Goal: Transaction & Acquisition: Purchase product/service

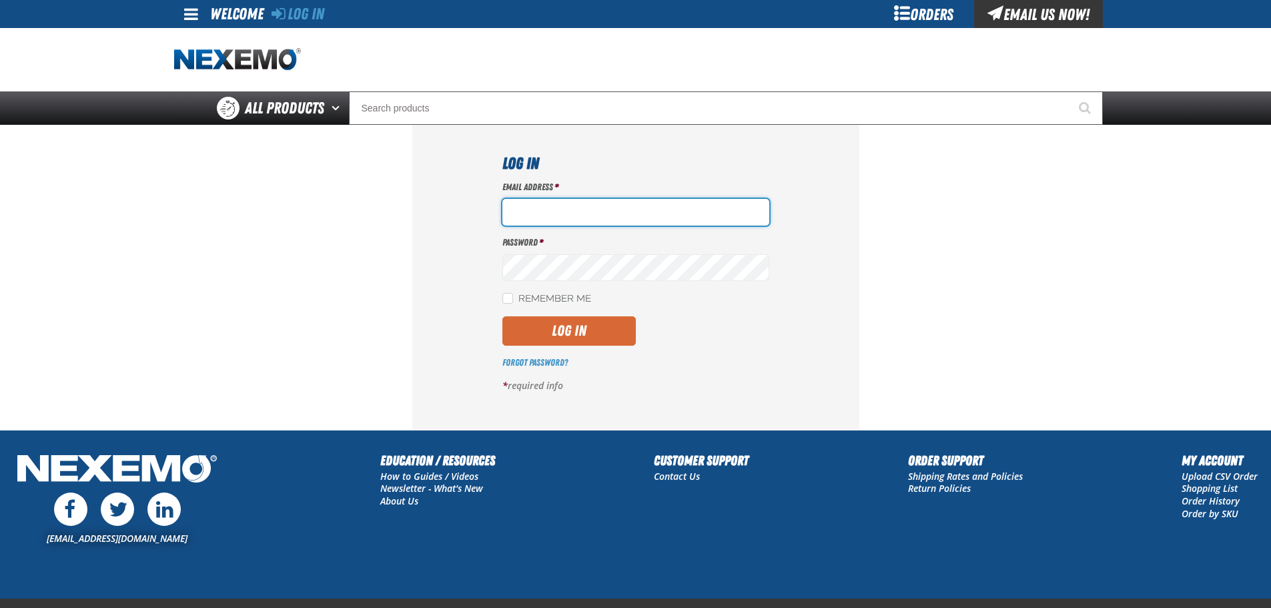
type input "bbuzbee@vtaig.com"
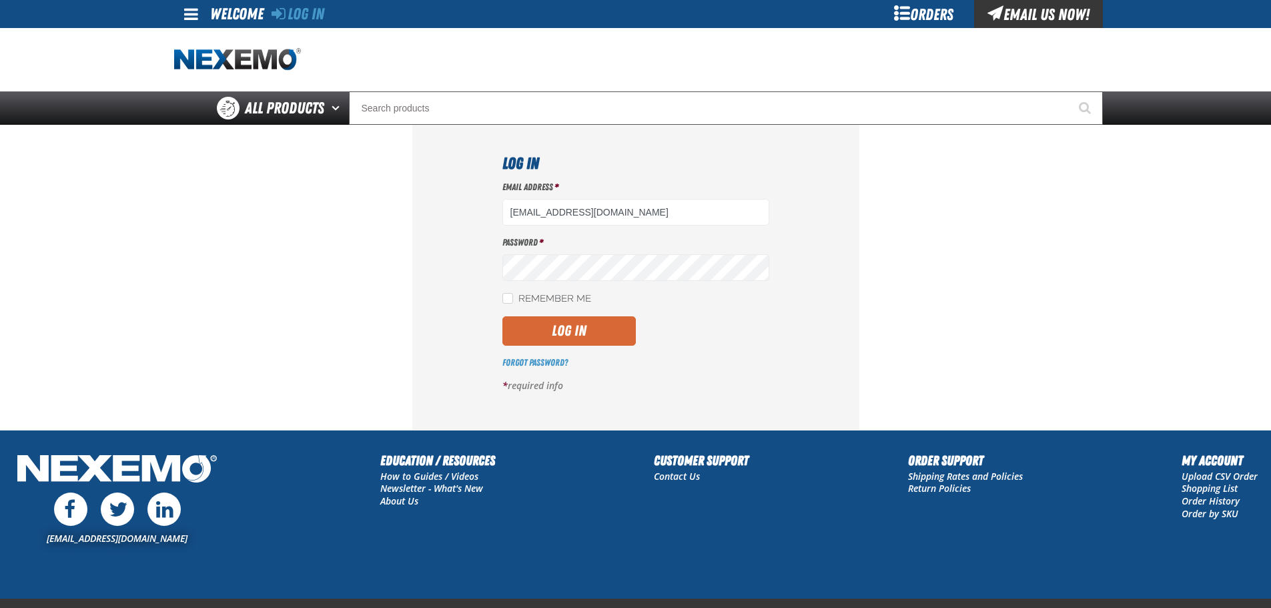
click at [599, 338] on button "Log In" at bounding box center [568, 330] width 133 height 29
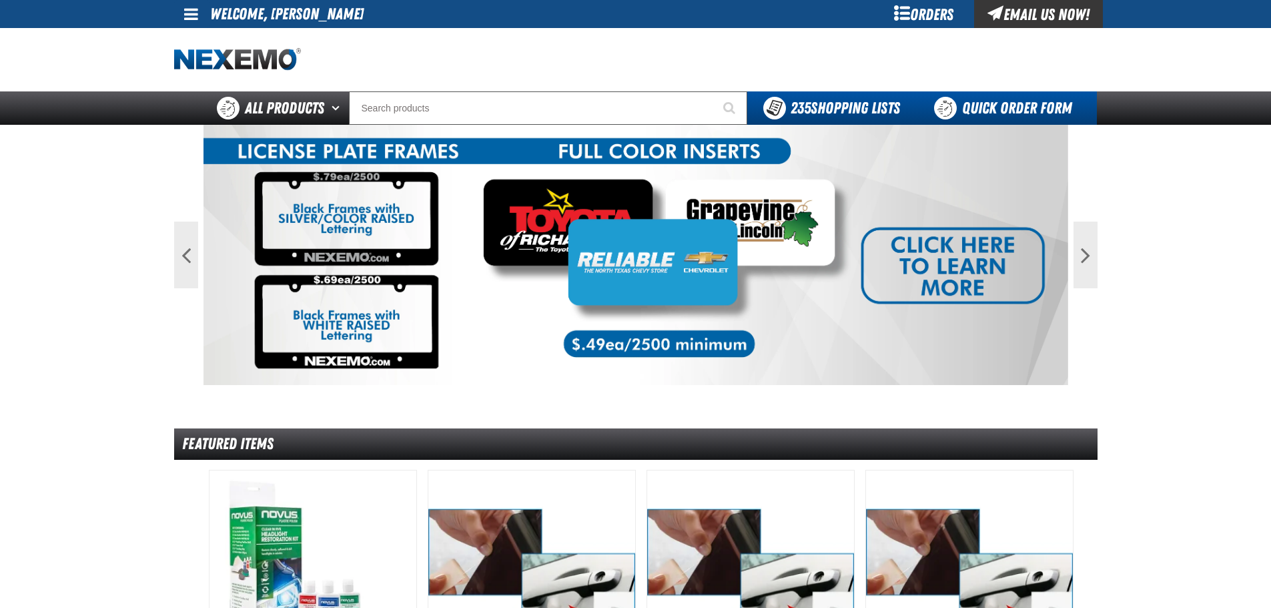
click at [992, 111] on link "Quick Order Form" at bounding box center [1006, 107] width 181 height 33
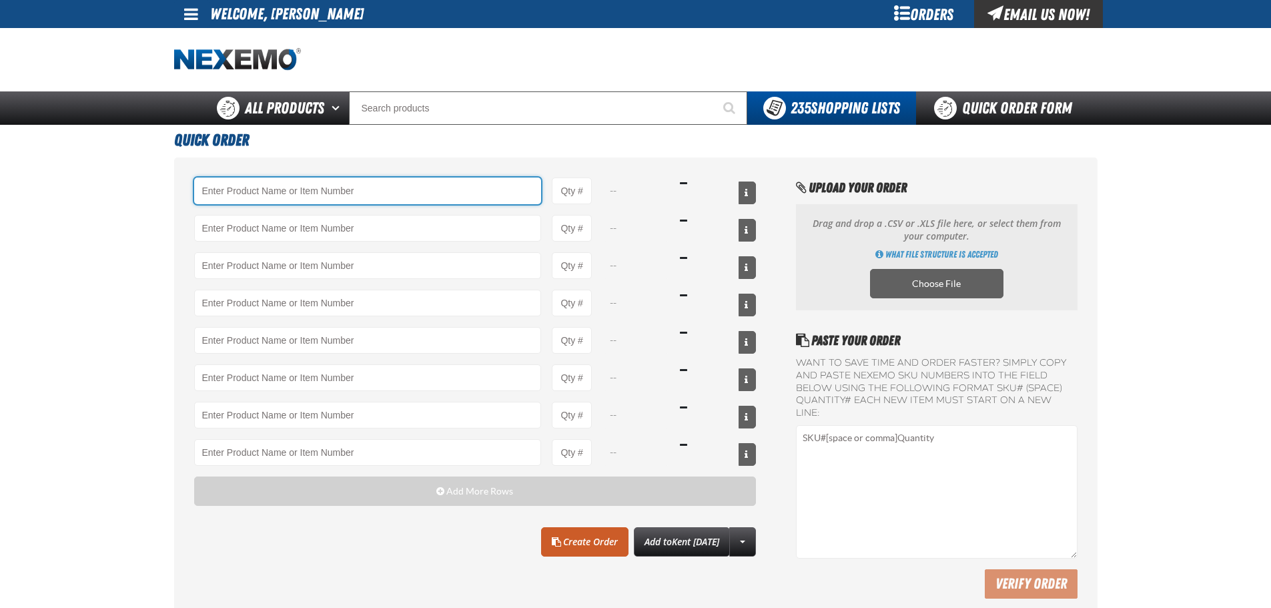
click at [432, 182] on input "Product" at bounding box center [368, 190] width 348 height 27
type input "CVT500 - Multi-Vehicle Continuous Variable Transmission Fluid - ZAK Products"
type input "1"
select select "bottle"
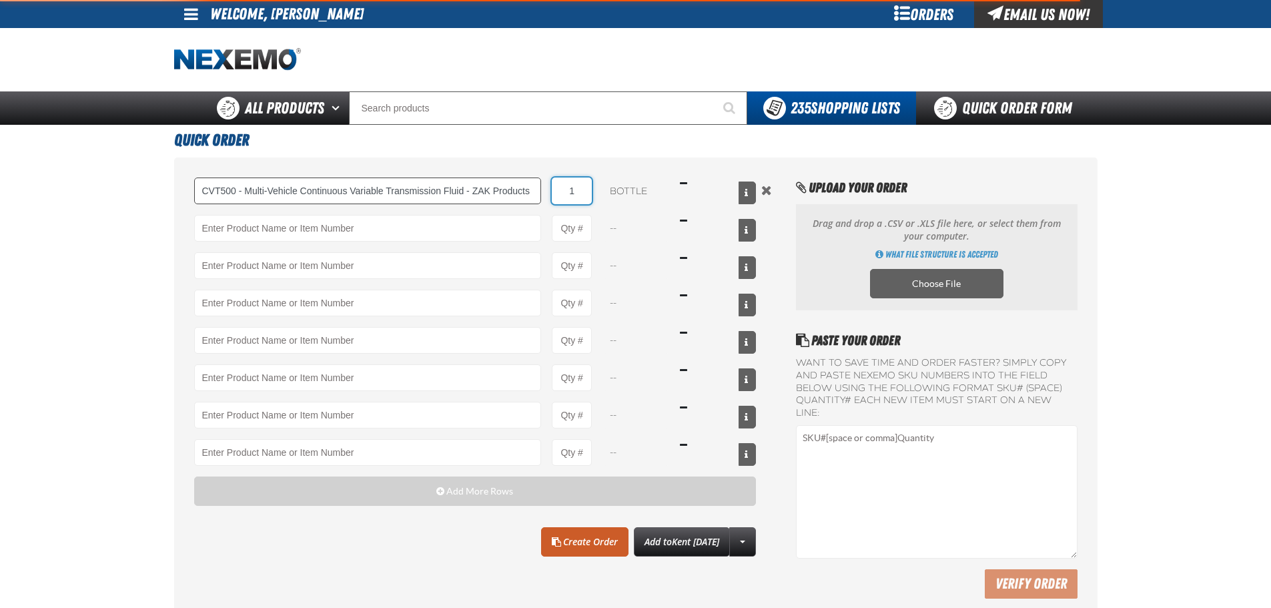
type input "CVT500 - Multi-Vehicle Continuous Variable Transmission Fluid - ZAK Products"
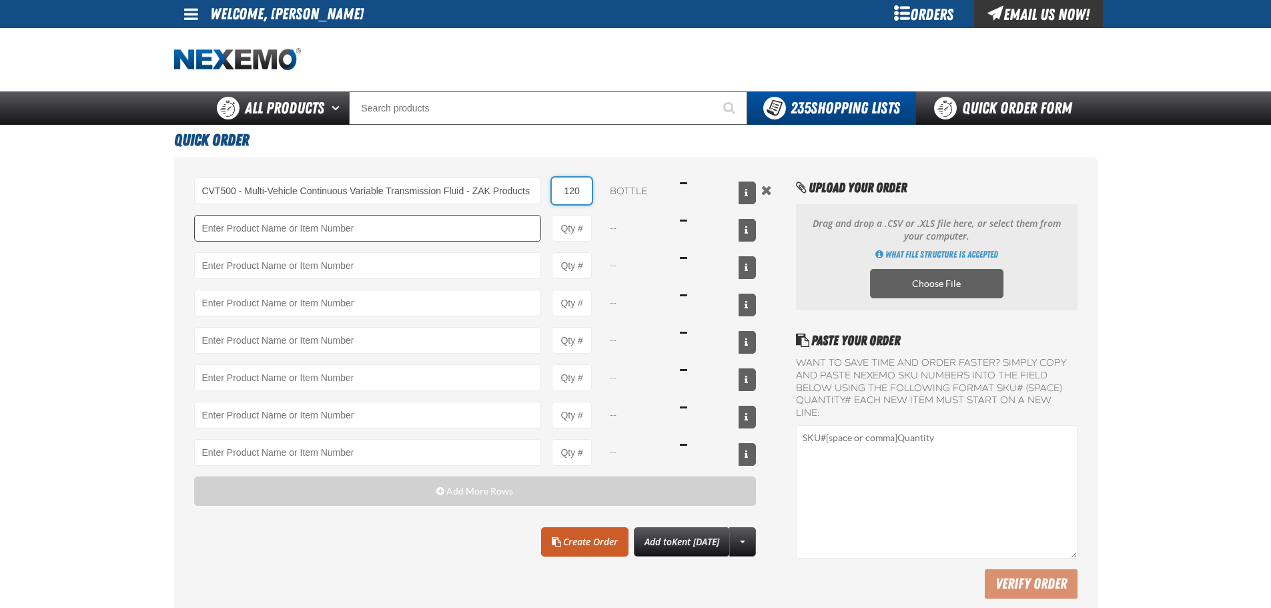
type input "120"
click at [388, 225] on input "Product" at bounding box center [368, 228] width 348 height 27
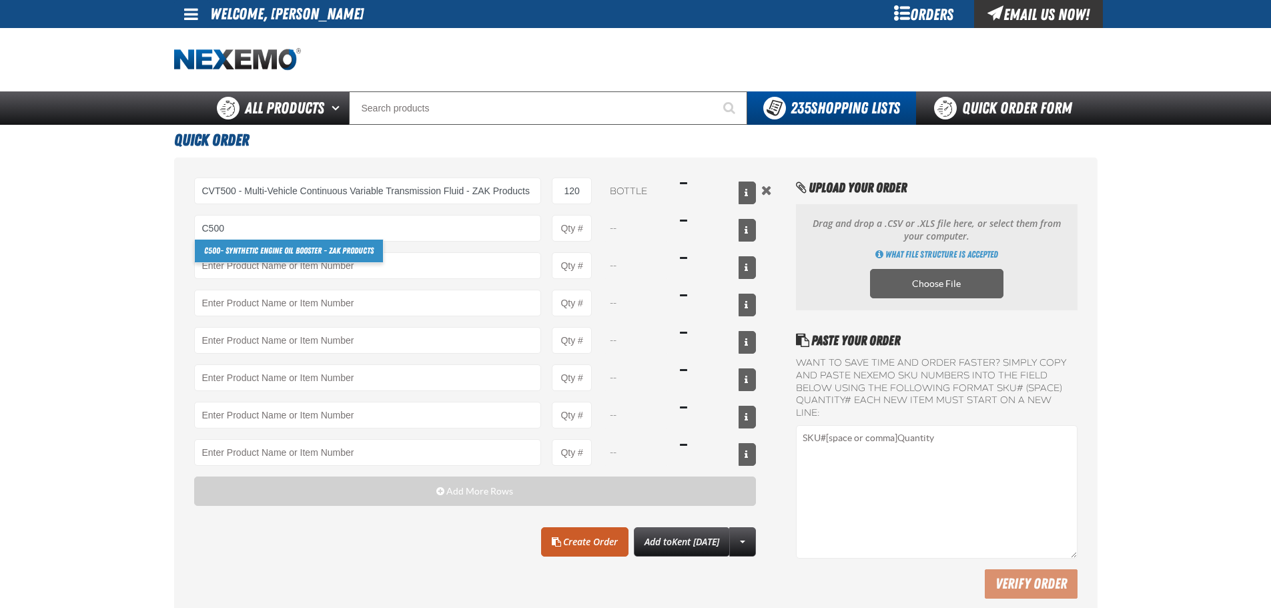
click at [366, 251] on link "C500 - Synthetic Engine Oil Booster - ZAK Products" at bounding box center [289, 250] width 188 height 23
type input "C500 - Synthetic Engine Oil Booster - ZAK Products"
type input "1"
select select "bottle"
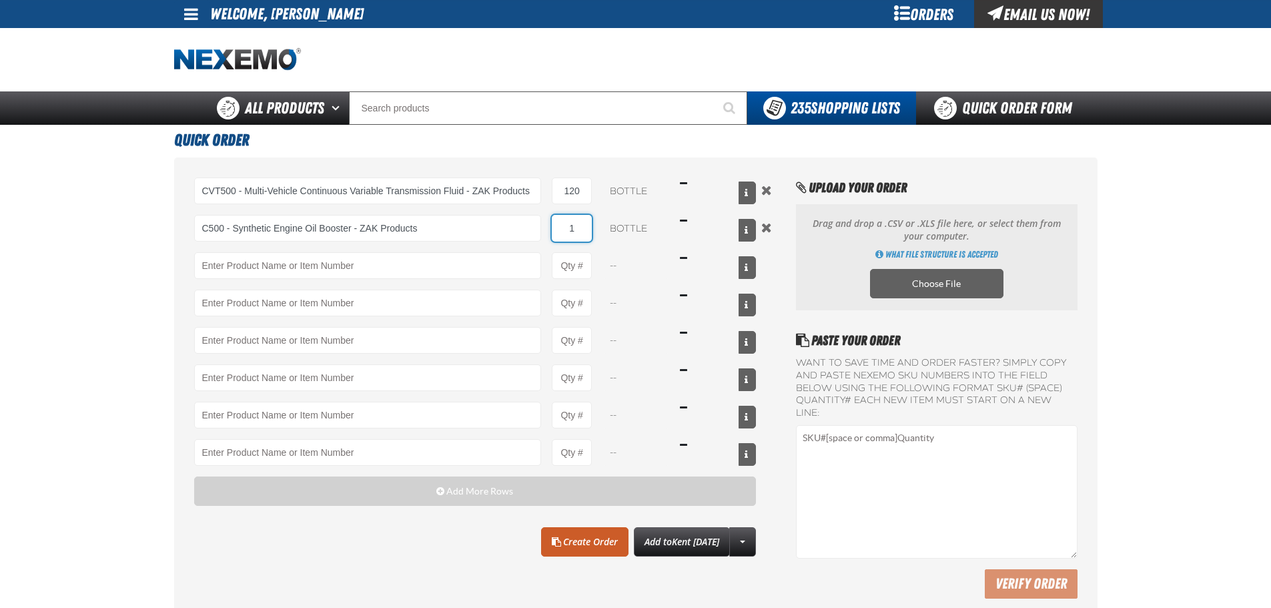
drag, startPoint x: 582, startPoint y: 236, endPoint x: 555, endPoint y: 225, distance: 28.7
click at [555, 225] on input "1" at bounding box center [572, 228] width 40 height 27
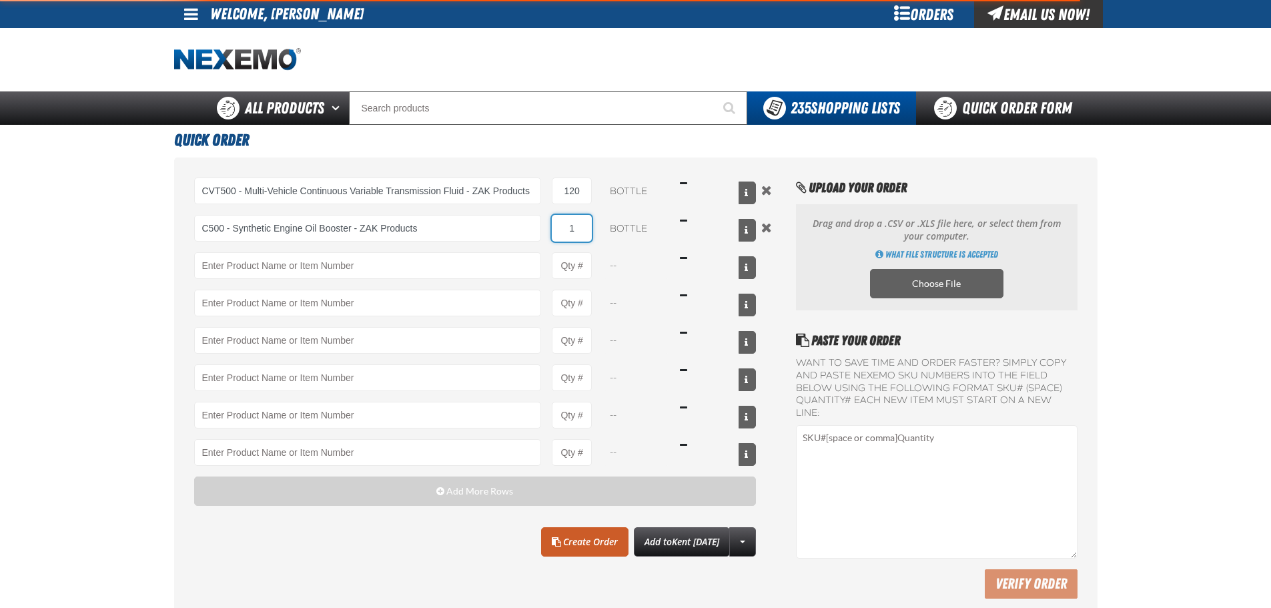
type input "C500 - Synthetic Engine Oil Booster - ZAK Products"
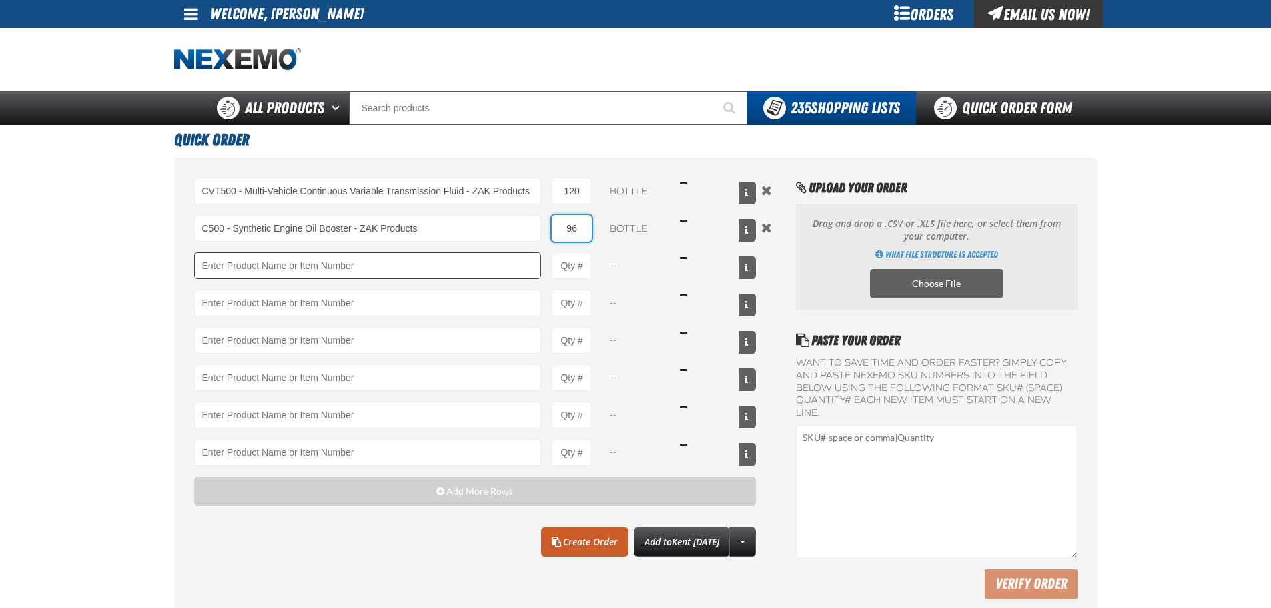
type input "96"
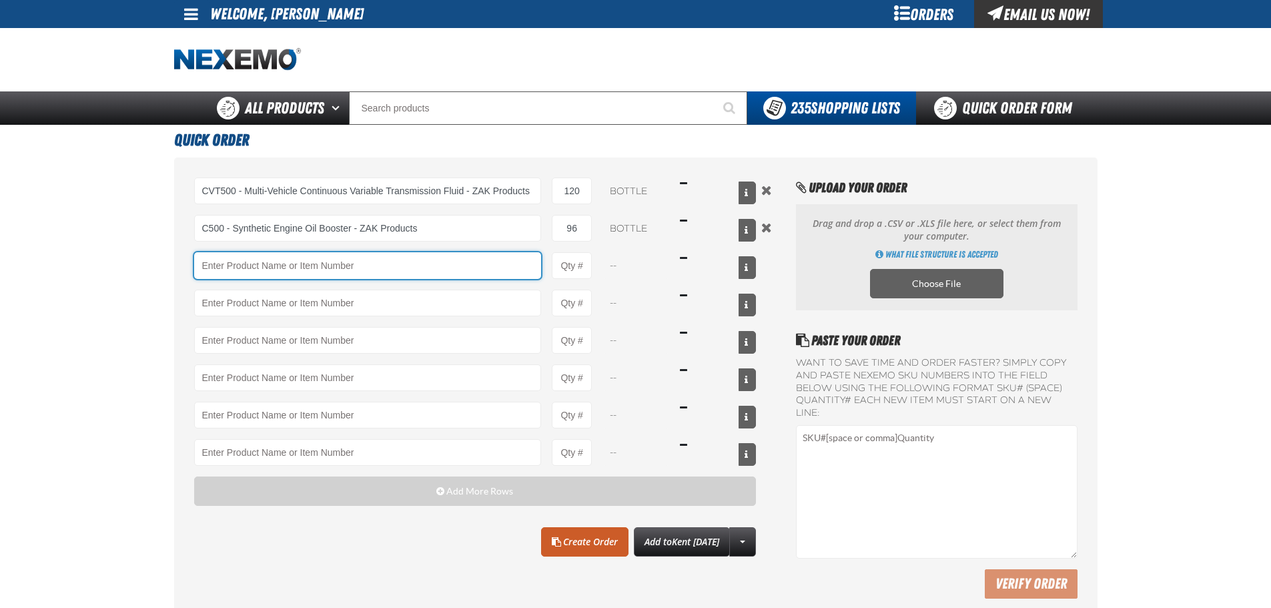
click at [461, 269] on input "Product" at bounding box center [368, 265] width 348 height 27
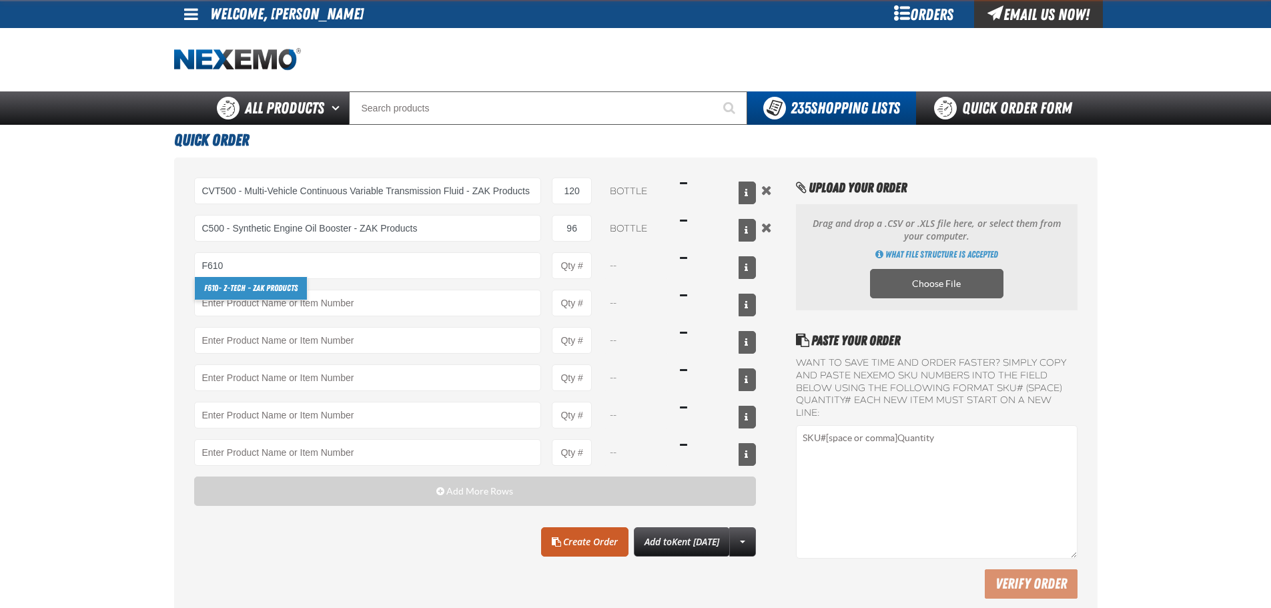
click at [268, 290] on link "F610 - Z-Tech - ZAK Products" at bounding box center [251, 288] width 112 height 23
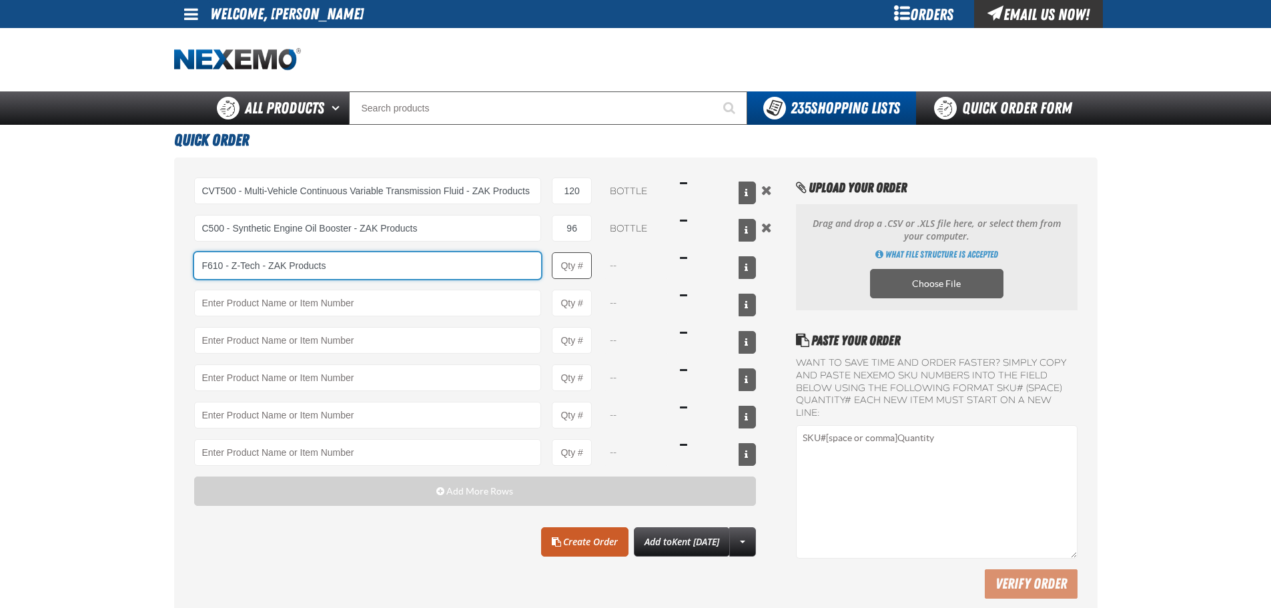
type input "F610 - Z-Tech - ZAK Products"
type input "1"
select select "bottle"
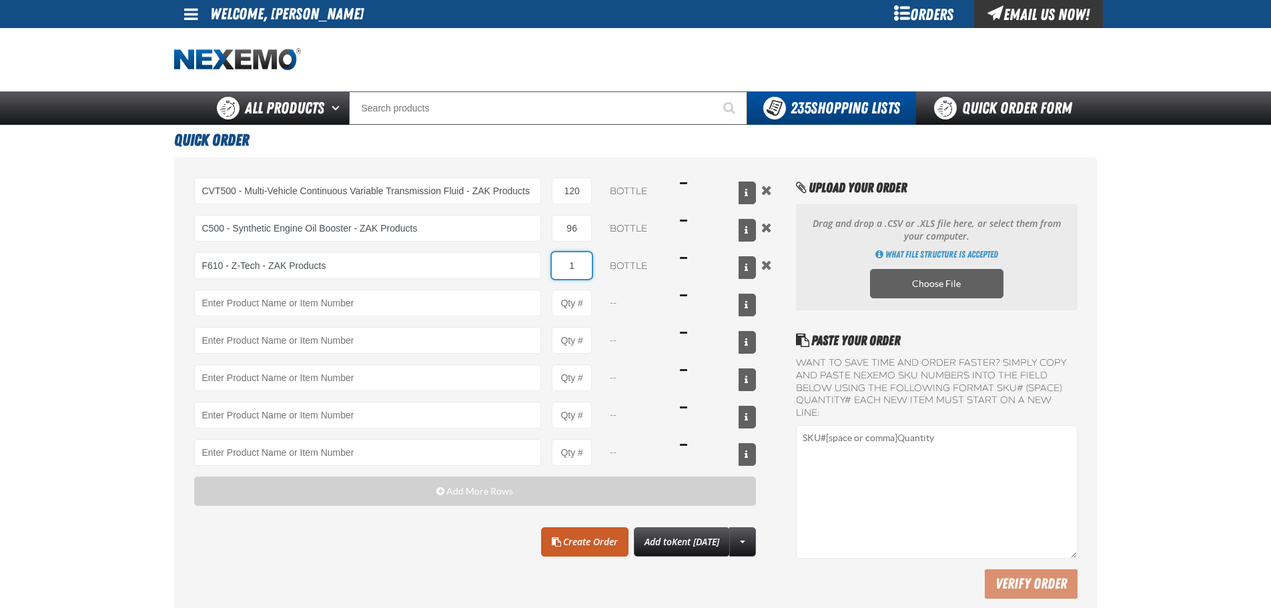
drag, startPoint x: 574, startPoint y: 270, endPoint x: 560, endPoint y: 269, distance: 14.0
click at [561, 268] on input "1" at bounding box center [572, 265] width 40 height 27
type input "F610 - Z-Tech - ZAK Products"
type input "72"
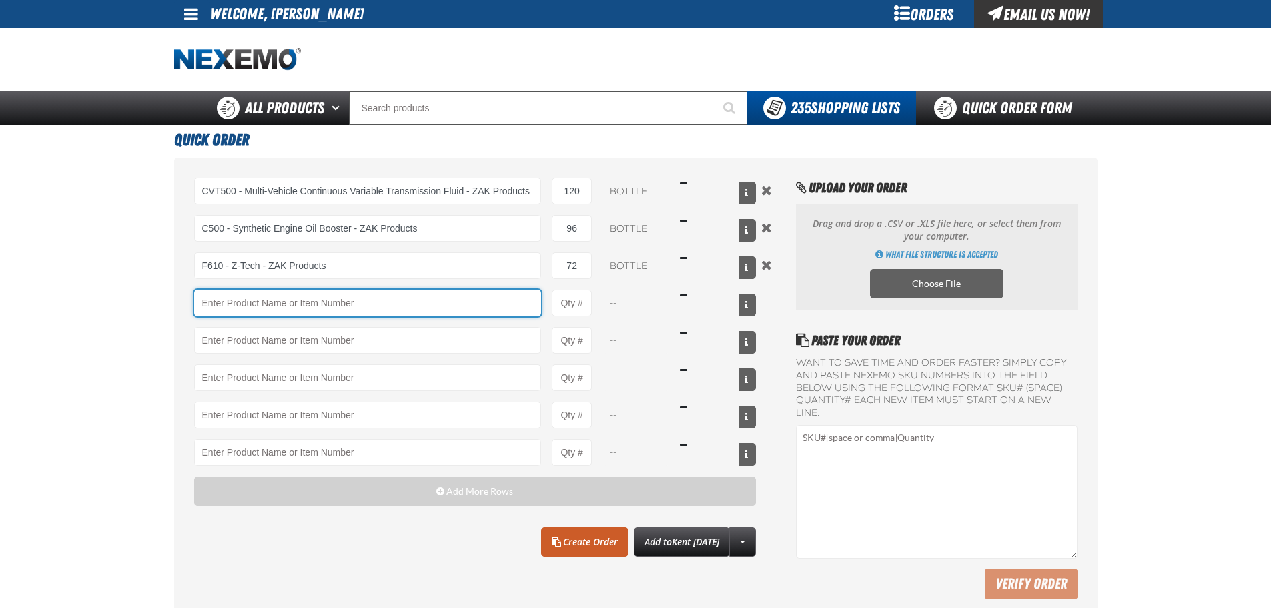
click at [424, 306] on input "Product" at bounding box center [368, 303] width 348 height 27
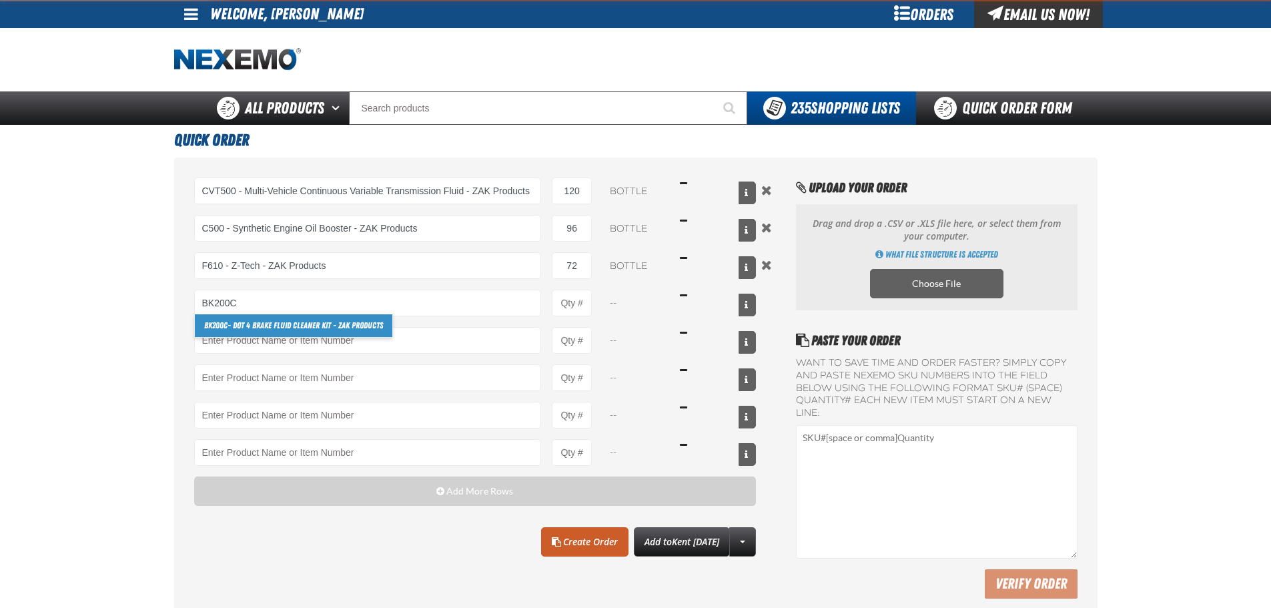
click at [240, 327] on link "BK200C - DOT 4 Brake Fluid Cleaner Kit - ZAK Products" at bounding box center [293, 325] width 197 height 23
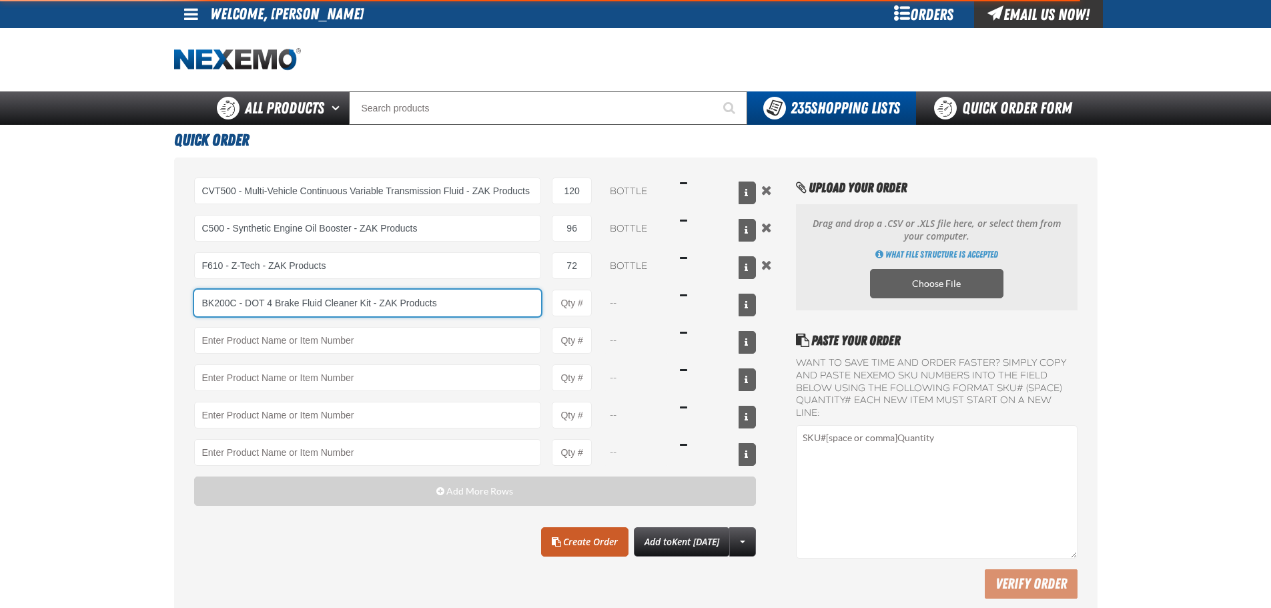
type input "BK200C - DOT 4 Brake Fluid Cleaner Kit - ZAK Products"
type input "1"
select select "kit"
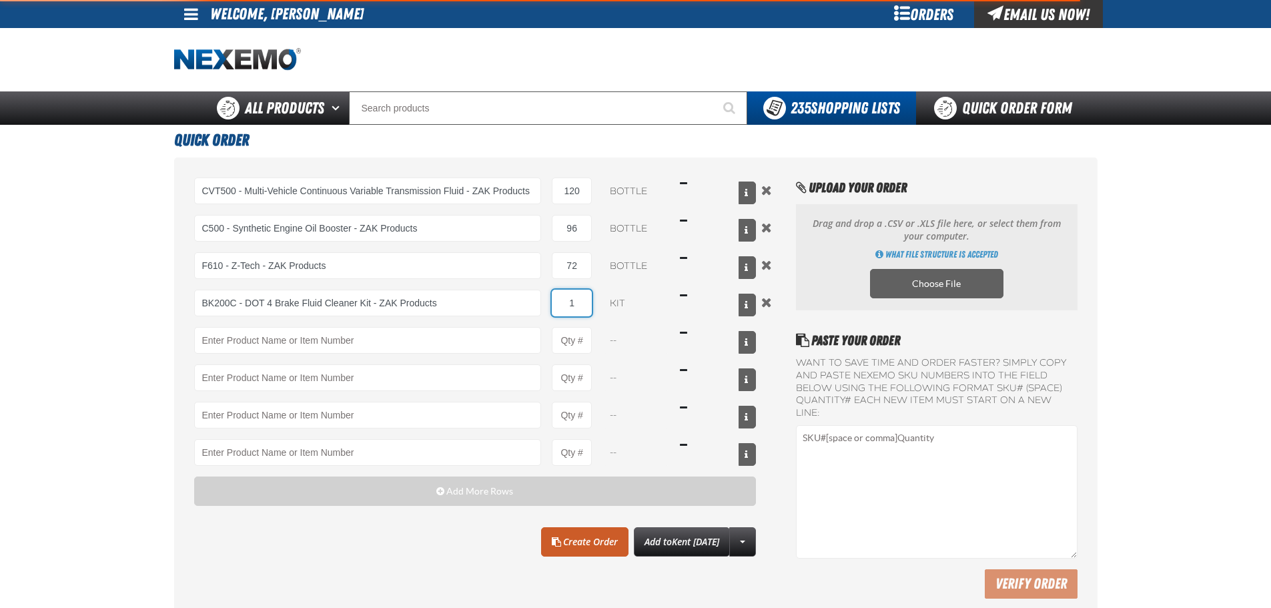
drag, startPoint x: 582, startPoint y: 302, endPoint x: 556, endPoint y: 300, distance: 26.1
click at [556, 300] on input "1" at bounding box center [572, 303] width 40 height 27
type input "BK200C - DOT 4 Brake Fluid Cleaner Kit - ZAK Products"
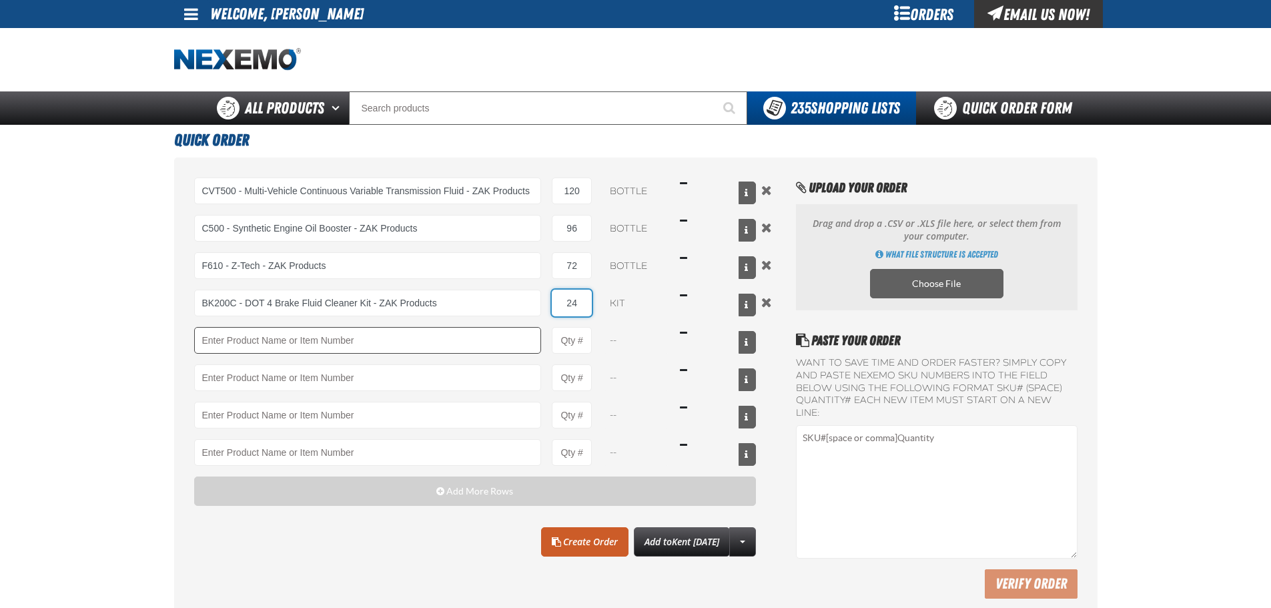
type input "24"
click at [322, 349] on input "Product" at bounding box center [368, 340] width 348 height 27
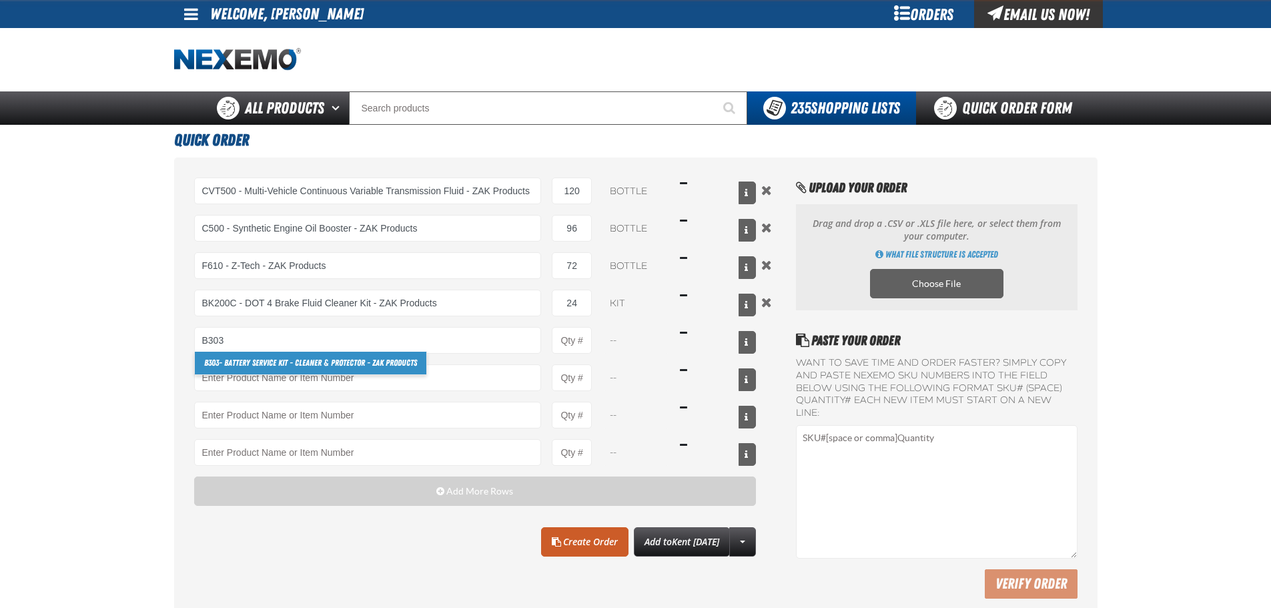
click at [253, 361] on link "B303 - Battery Service Kit - Cleaner & Protector - ZAK Products" at bounding box center [310, 363] width 231 height 23
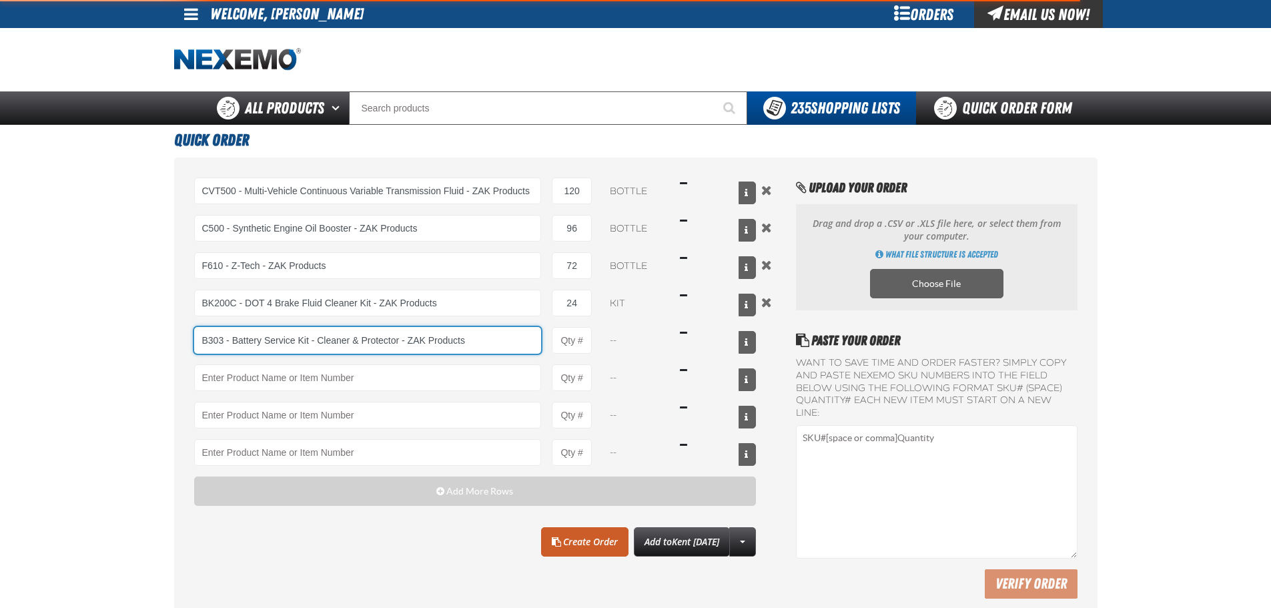
type input "B303 - Battery Service Kit - Cleaner &amp; Protector - ZAK Products"
type input "1"
select select "kit"
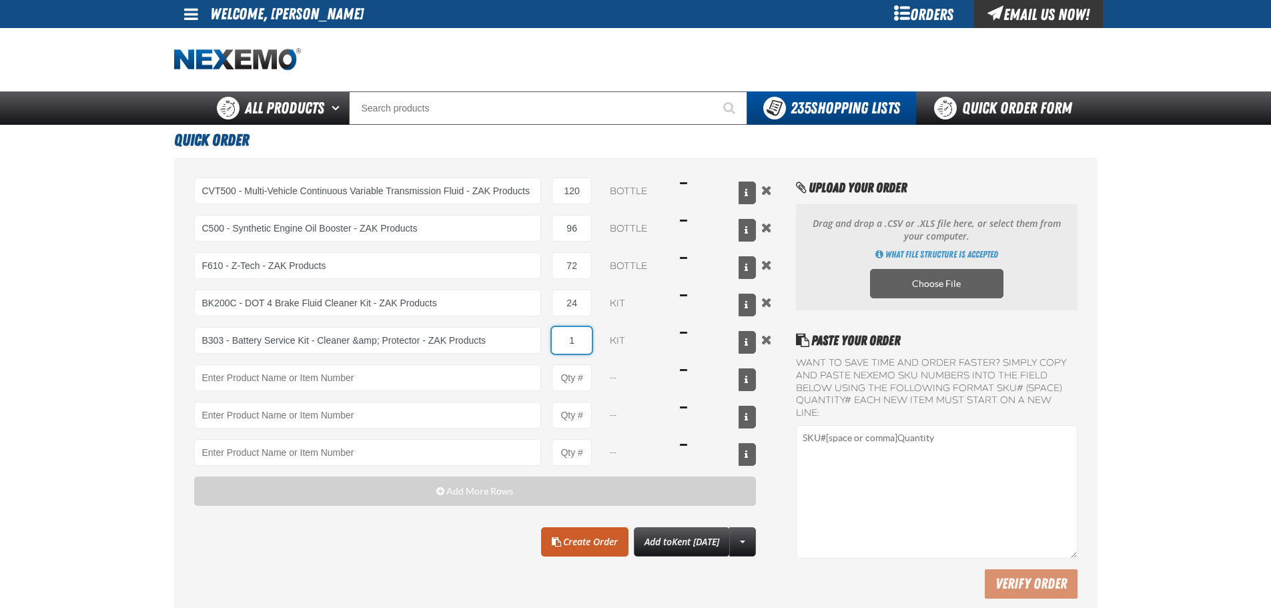
drag, startPoint x: 574, startPoint y: 338, endPoint x: 546, endPoint y: 338, distance: 27.4
click at [550, 336] on div "B303 - Battery Service Kit - Cleaner &amp; Protector - ZAK Products B303 - Batt…" at bounding box center [475, 340] width 562 height 27
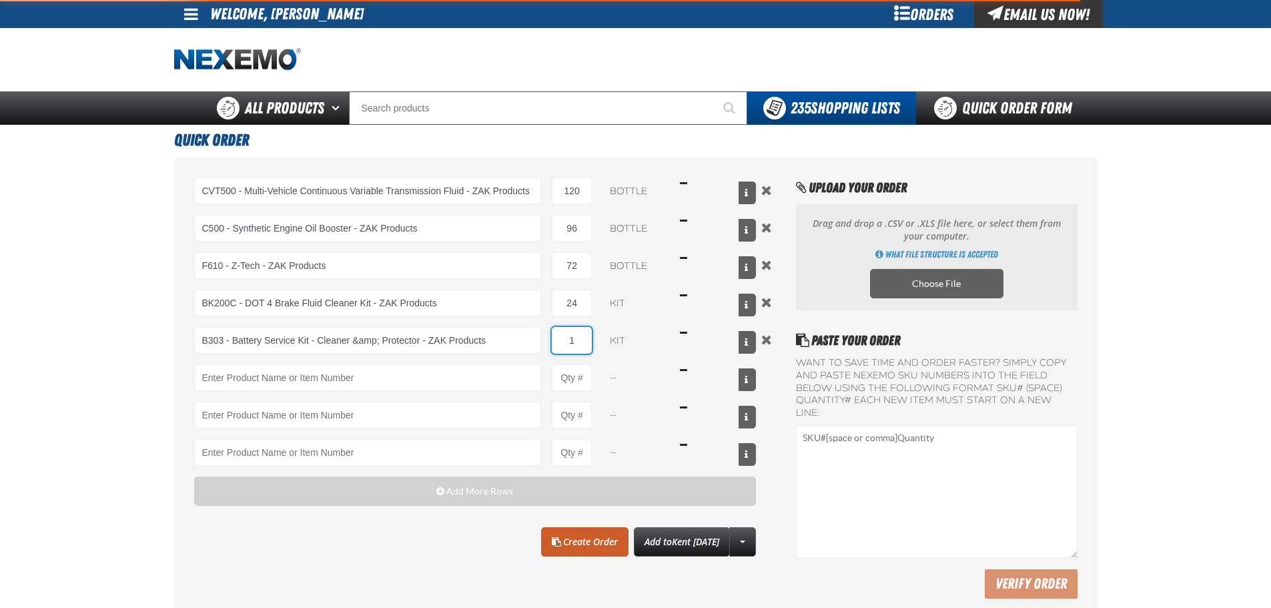
type input "B303 - Battery Service Kit - Cleaner &amp; Protector - ZAK Products"
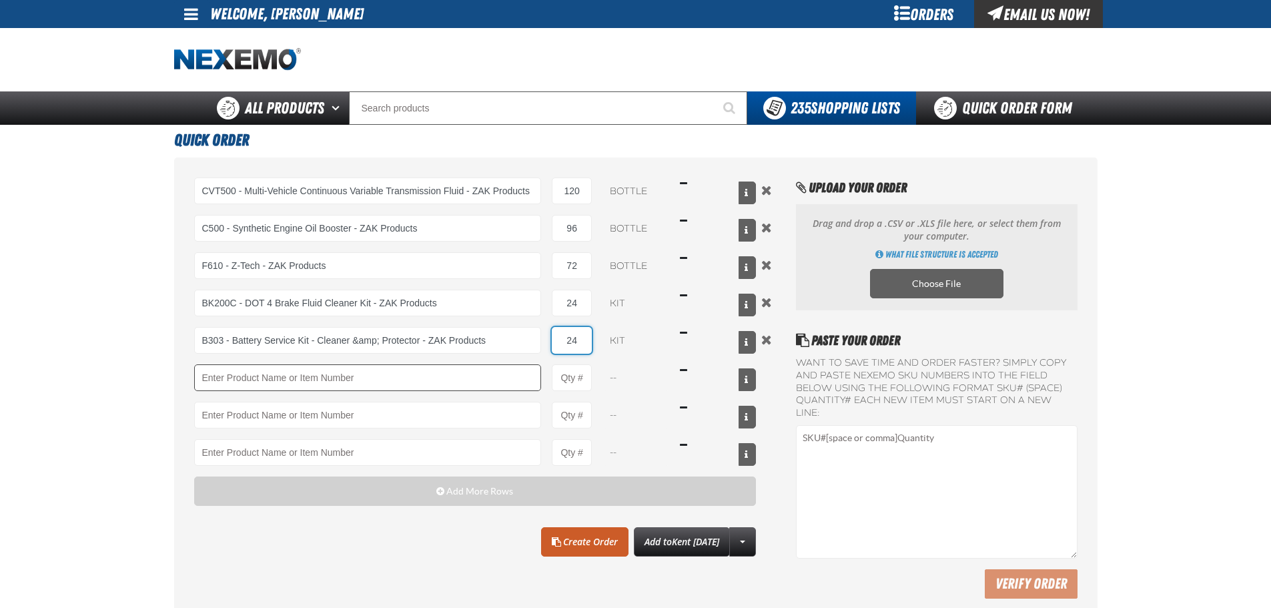
type input "24"
click at [434, 384] on input "Product" at bounding box center [368, 377] width 348 height 27
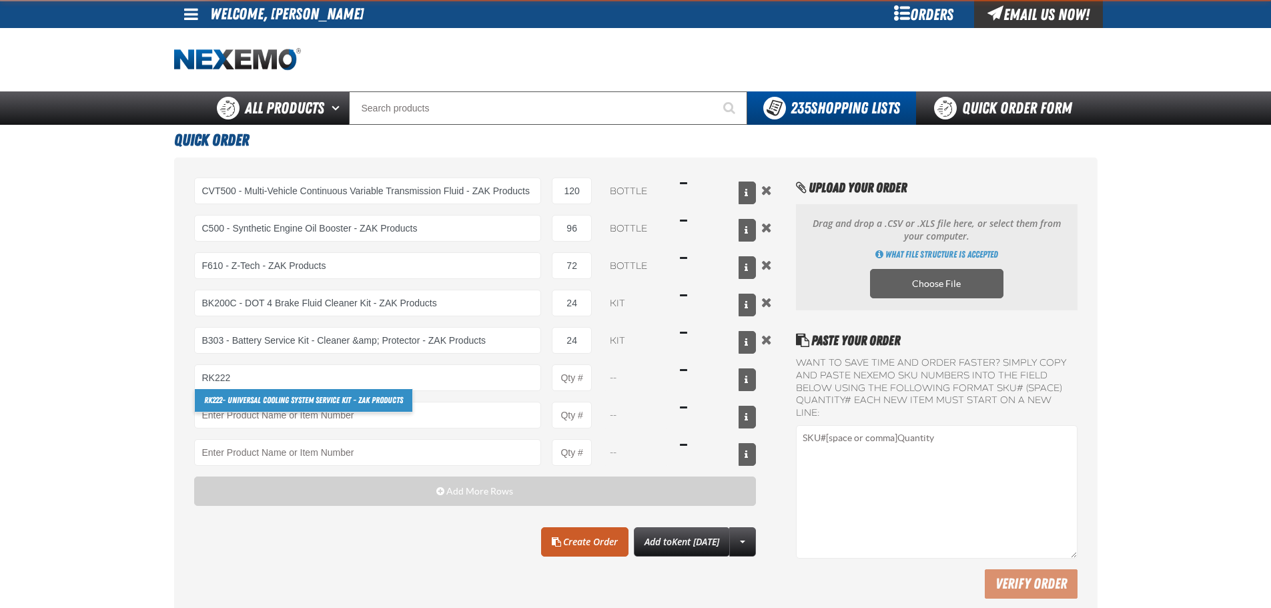
click at [259, 396] on link "RK222 - Universal Cooling System Service Kit - ZAK Products" at bounding box center [303, 400] width 217 height 23
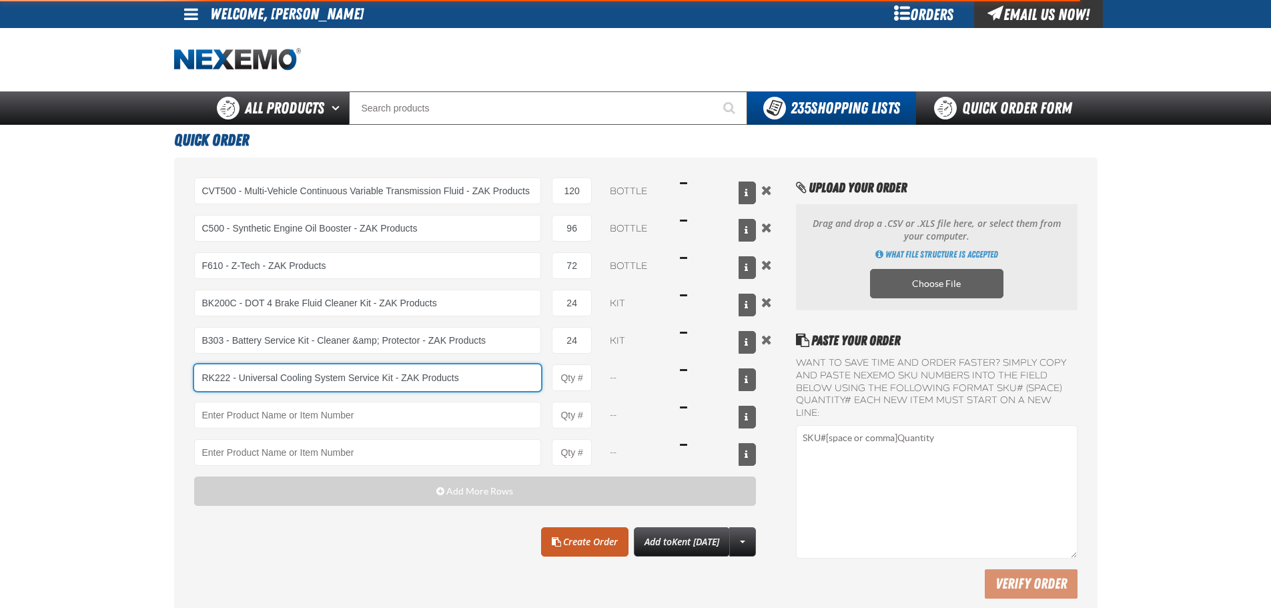
type input "RK222 - Universal Cooling System Service Kit - ZAK Products"
type input "1"
select select "kit"
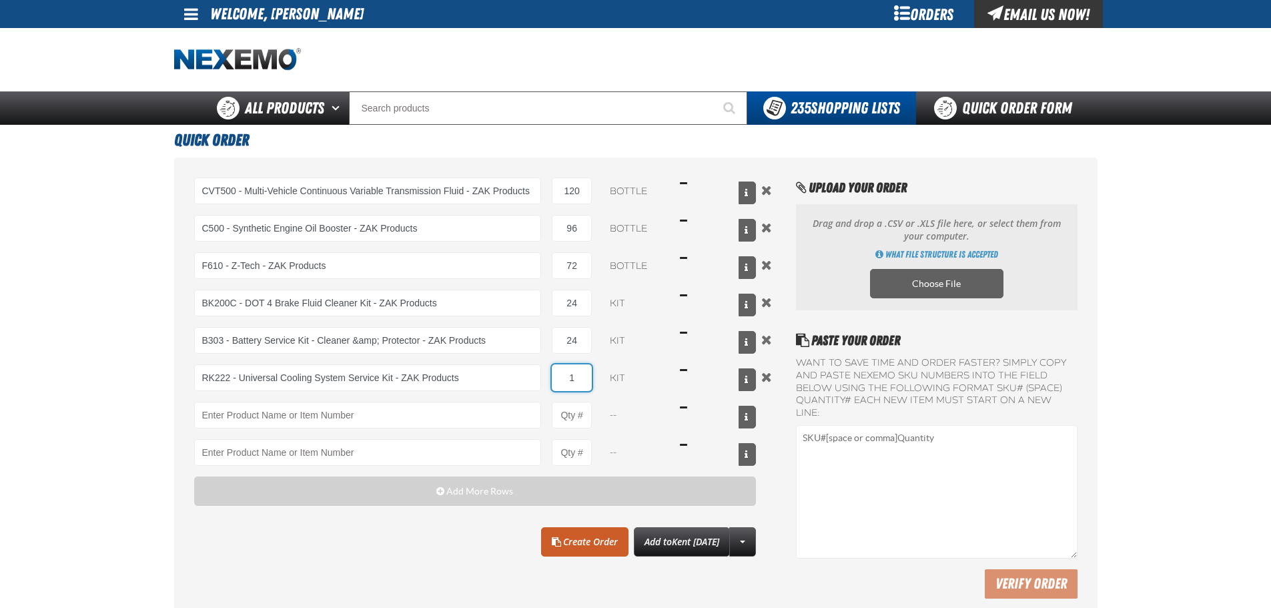
drag, startPoint x: 576, startPoint y: 378, endPoint x: 548, endPoint y: 375, distance: 28.2
click at [549, 374] on div "RK222 - Universal Cooling System Service Kit - ZAK Products RK222 - Universal C…" at bounding box center [475, 377] width 562 height 27
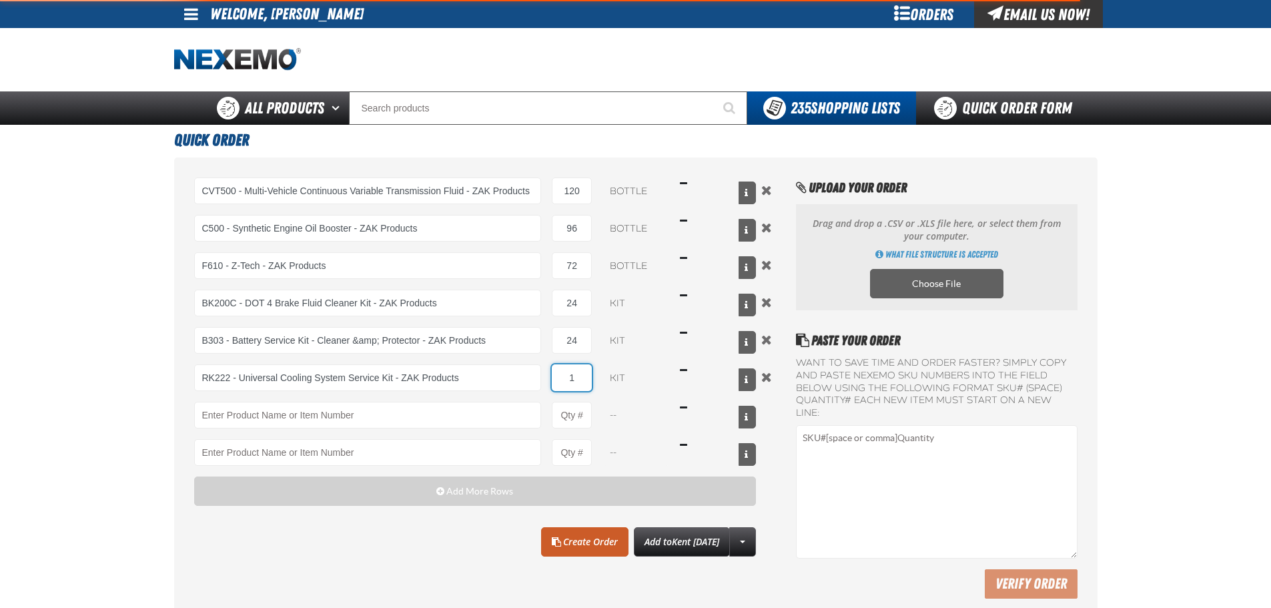
type input "RK222 - Universal Cooling System Service Kit - ZAK Products"
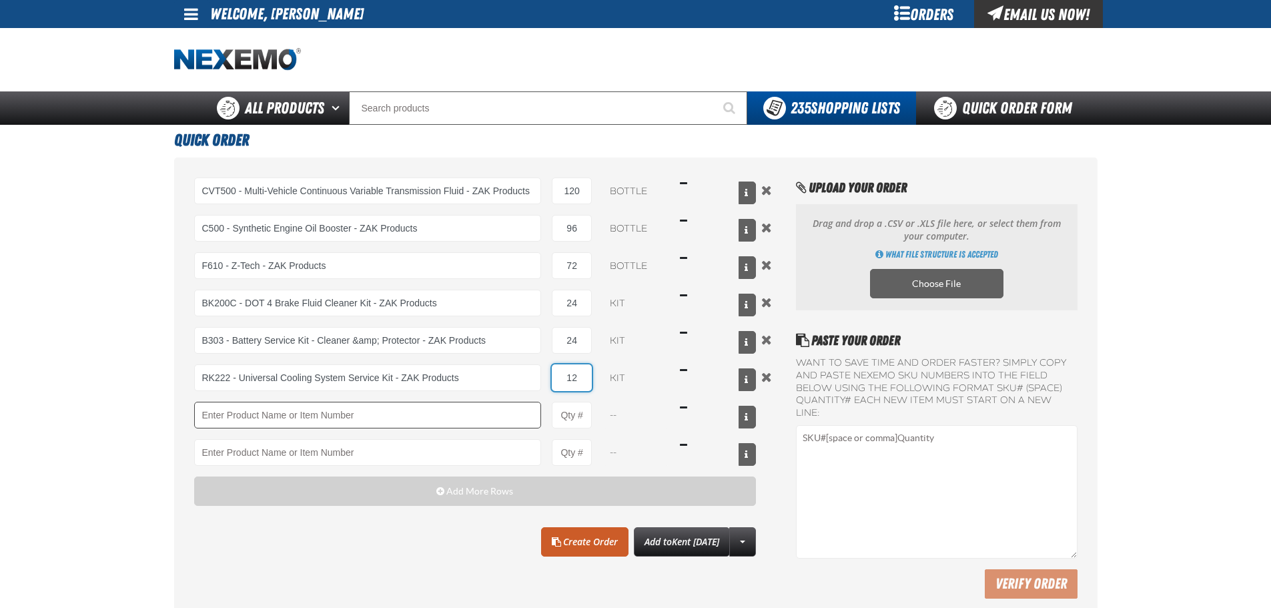
type input "12"
click at [334, 414] on input "Product" at bounding box center [368, 415] width 348 height 27
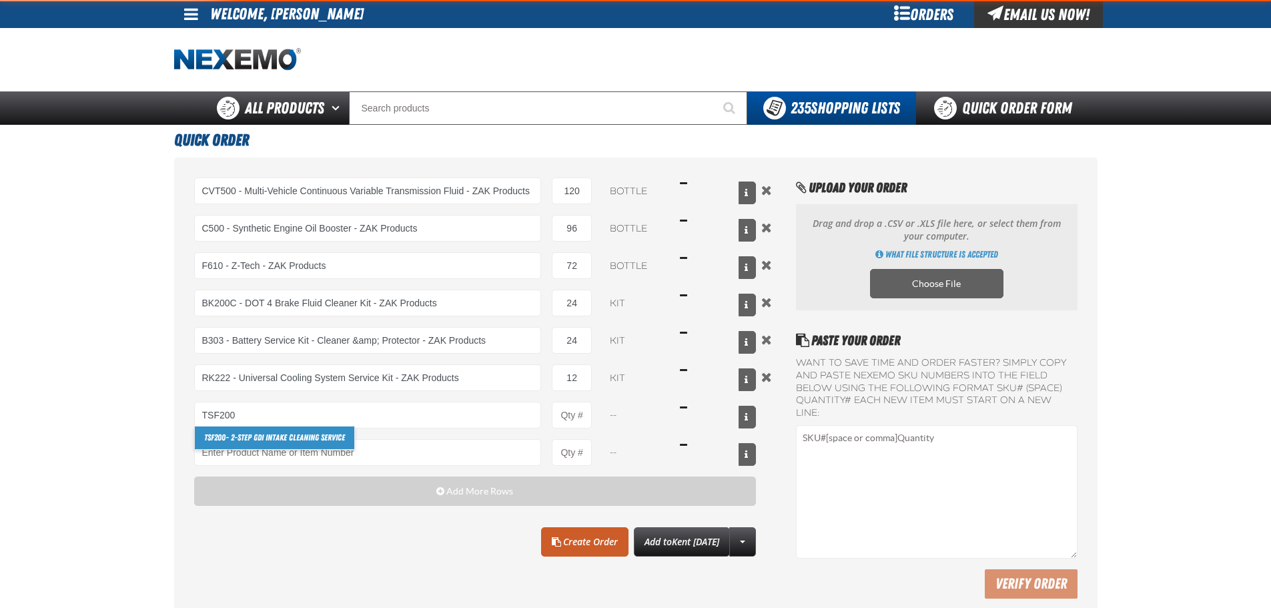
drag, startPoint x: 280, startPoint y: 429, endPoint x: 289, endPoint y: 430, distance: 9.4
click at [279, 429] on link "TSF200 - 2-Step GDI Intake Cleaning Service" at bounding box center [274, 437] width 159 height 23
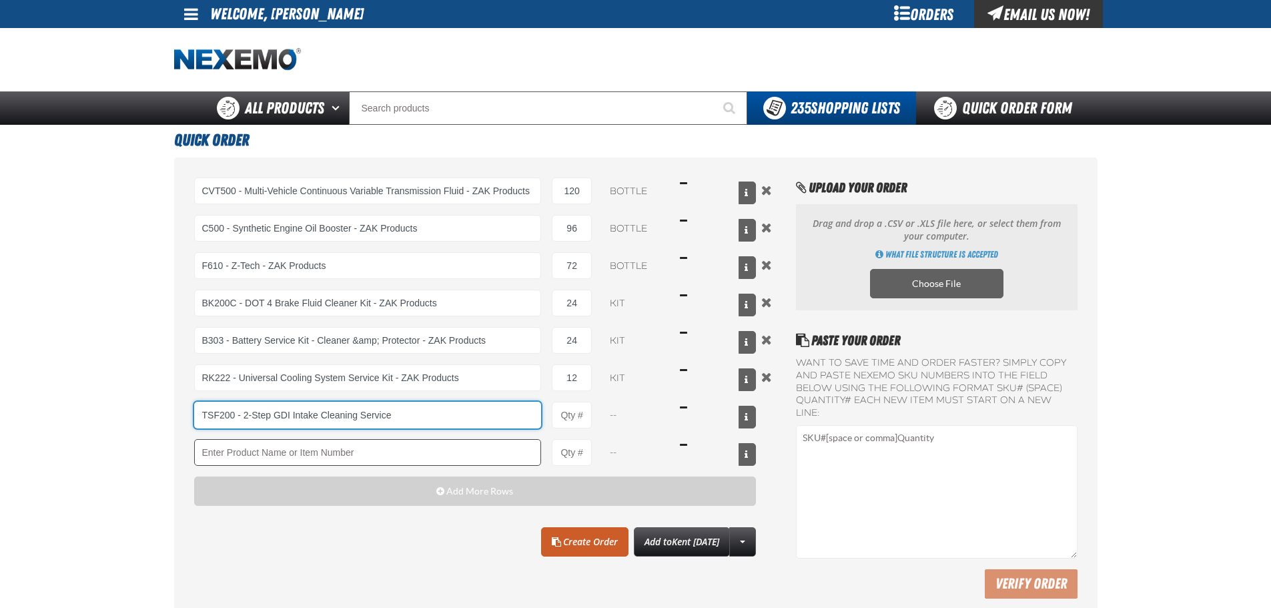
type input "TSF200 - 2-Step GDI Intake Cleaning Service"
type input "1"
select select "kit"
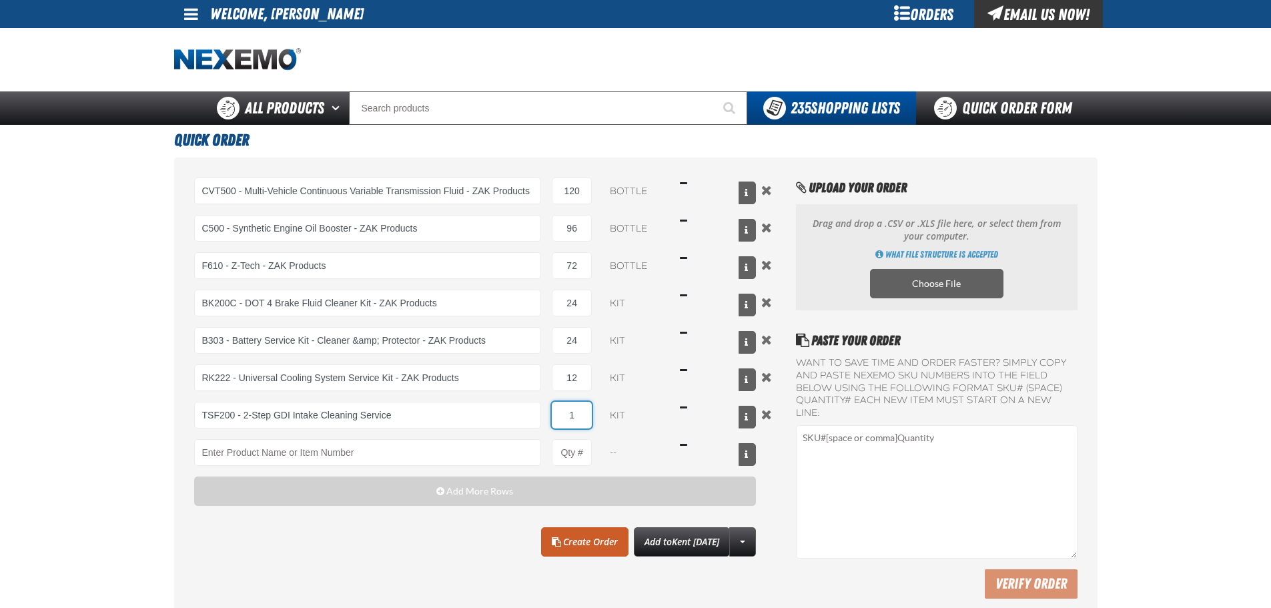
drag, startPoint x: 571, startPoint y: 414, endPoint x: 551, endPoint y: 412, distance: 20.2
click at [553, 412] on input "1" at bounding box center [572, 415] width 40 height 27
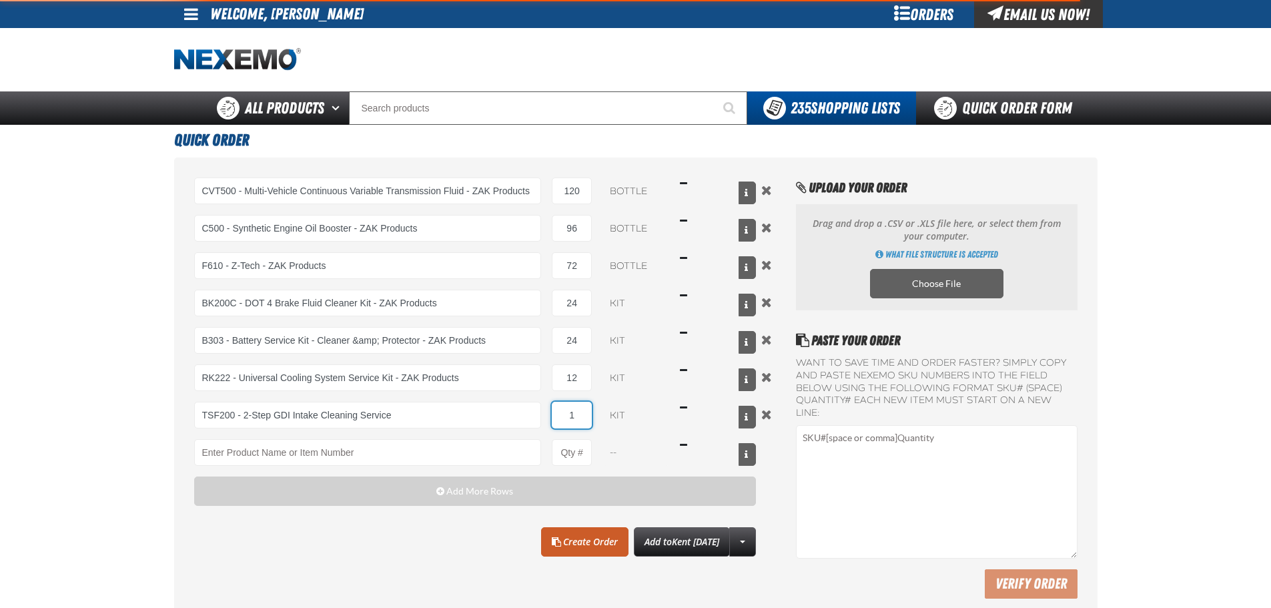
type input "TSF200 - 2-Step GDI Intake Cleaning Service"
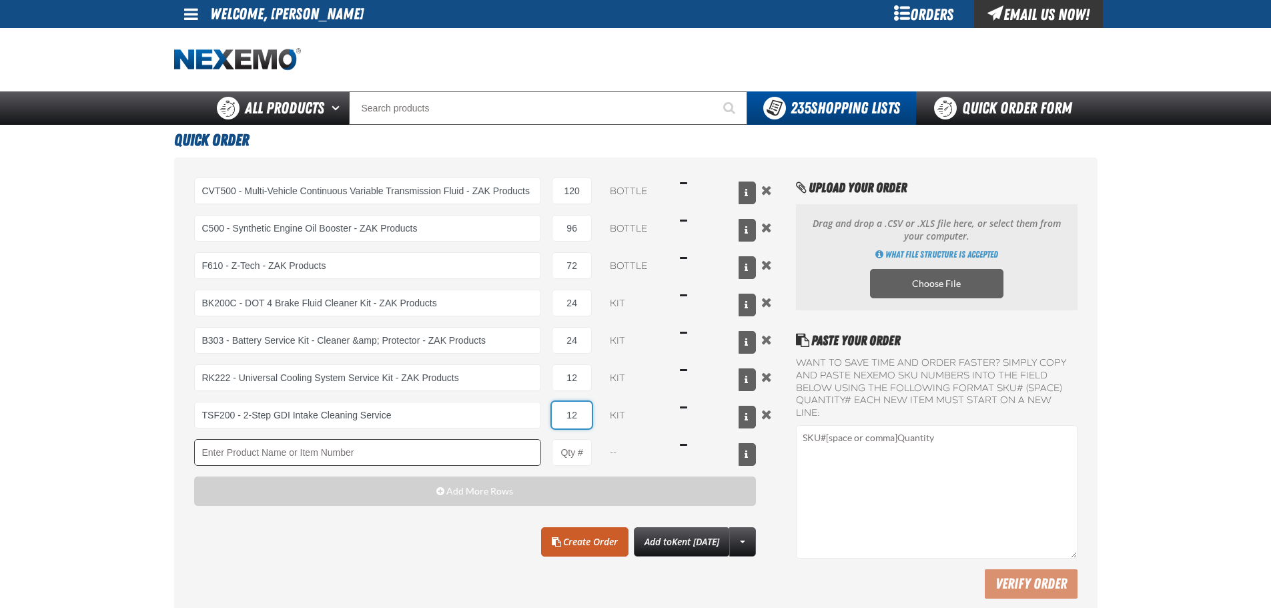
type input "12"
click at [458, 448] on input "Product" at bounding box center [368, 452] width 348 height 27
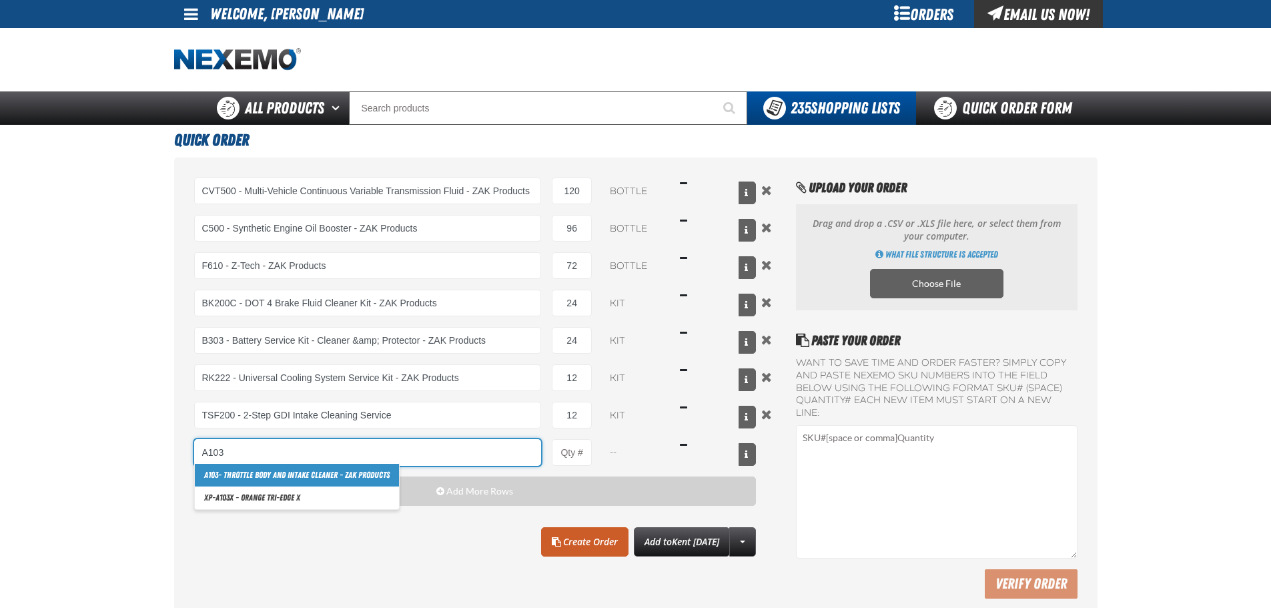
drag, startPoint x: 361, startPoint y: 447, endPoint x: 189, endPoint y: 444, distance: 172.1
click at [189, 445] on div "CVT500 - Multi-Vehicle Continuous Variable Transmission Fluid - ZAK Products CV…" at bounding box center [635, 391] width 923 height 468
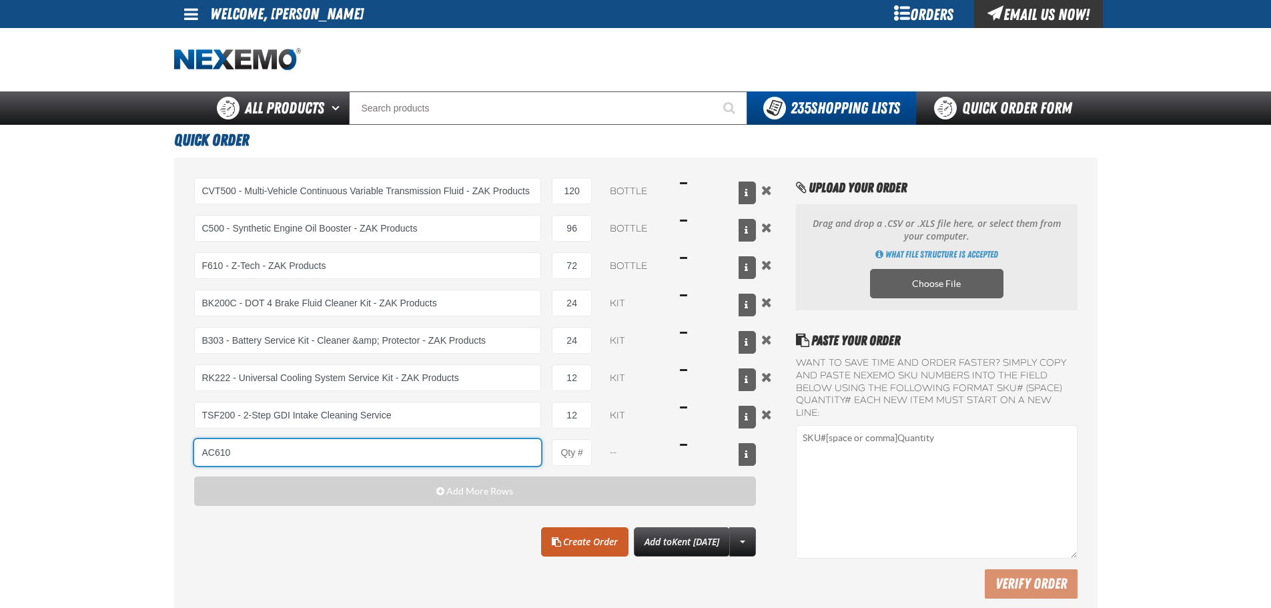
click at [242, 454] on input "AC610" at bounding box center [368, 452] width 348 height 27
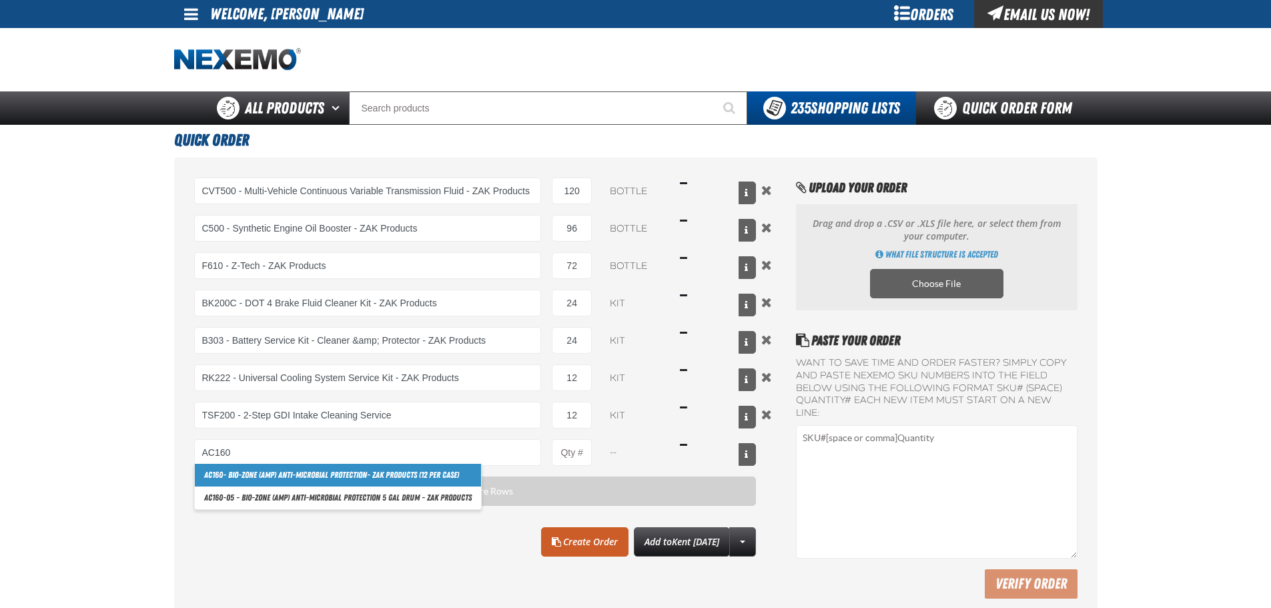
click at [275, 478] on link "AC160 - Bio-Zone (AMP) Anti-Microbial Protection- ZAK Products (12 per case)" at bounding box center [338, 475] width 286 height 23
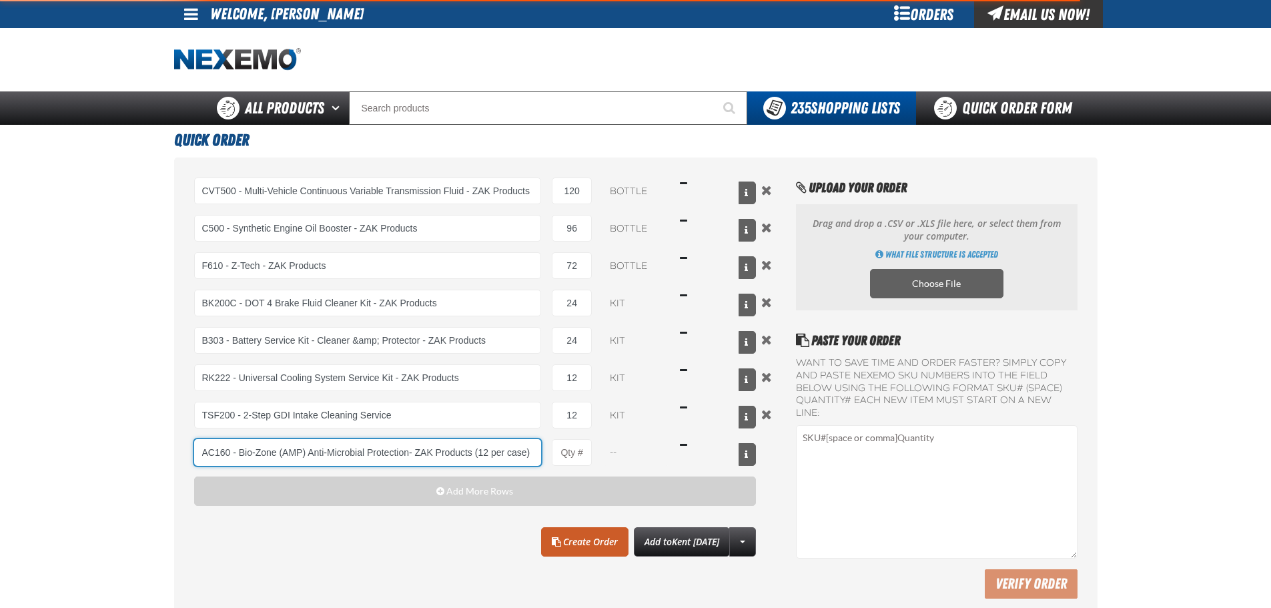
type input "AC160 - Bio-Zone (AMP) Anti-Microbial Protection- ZAK Products (12 per case)"
type input "1"
select select "bottle"
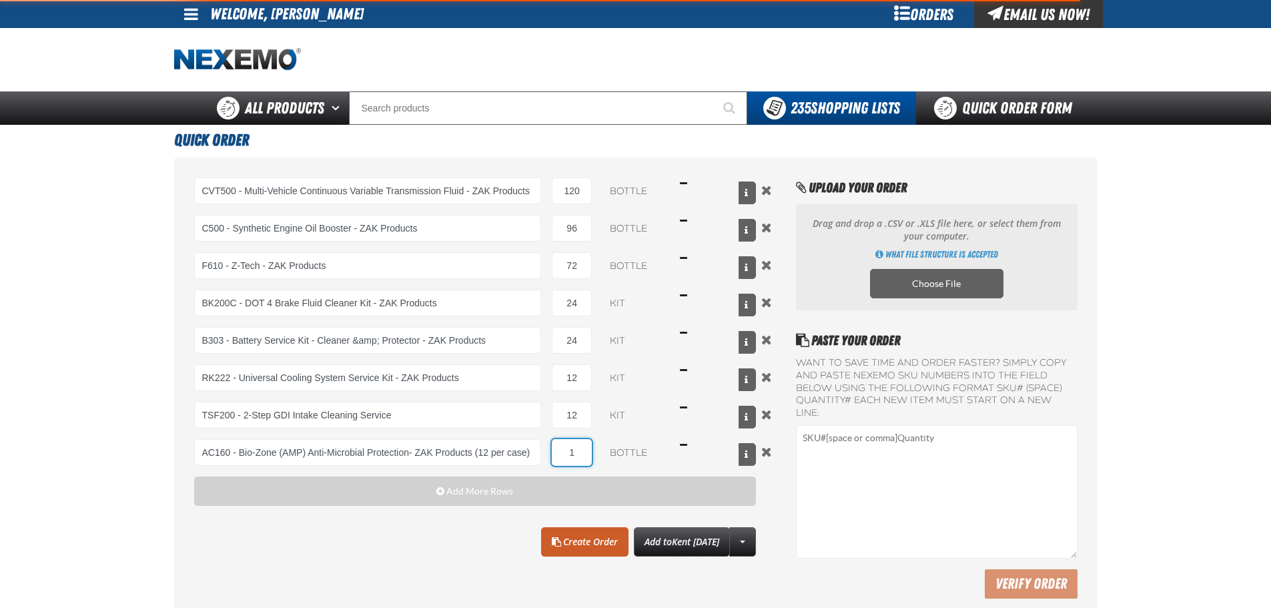
drag, startPoint x: 574, startPoint y: 456, endPoint x: 562, endPoint y: 452, distance: 12.5
click at [563, 453] on input "1" at bounding box center [572, 452] width 40 height 27
type input "AC160 - Bio-Zone (AMP) Anti-Microbial Protection- ZAK Products (12 per case)"
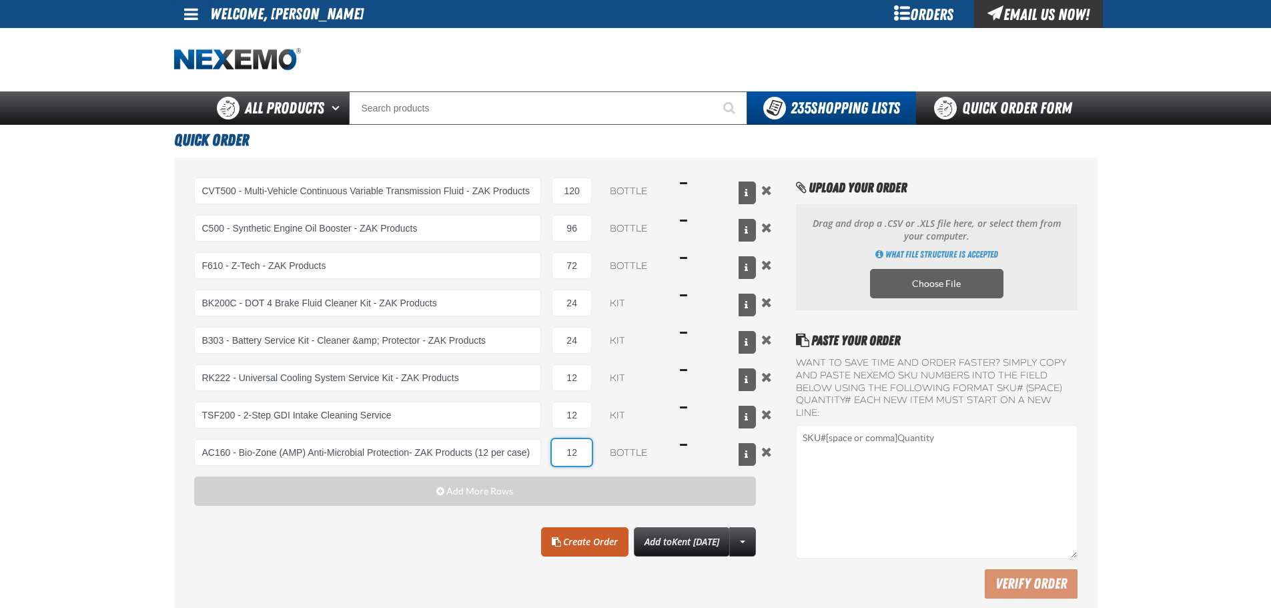
type input "12"
click at [460, 509] on div "CVT500 - Multi-Vehicle Continuous Variable Transmission Fluid - ZAK Products CV…" at bounding box center [475, 366] width 562 height 379
click at [576, 539] on link "Create Order" at bounding box center [584, 541] width 87 height 29
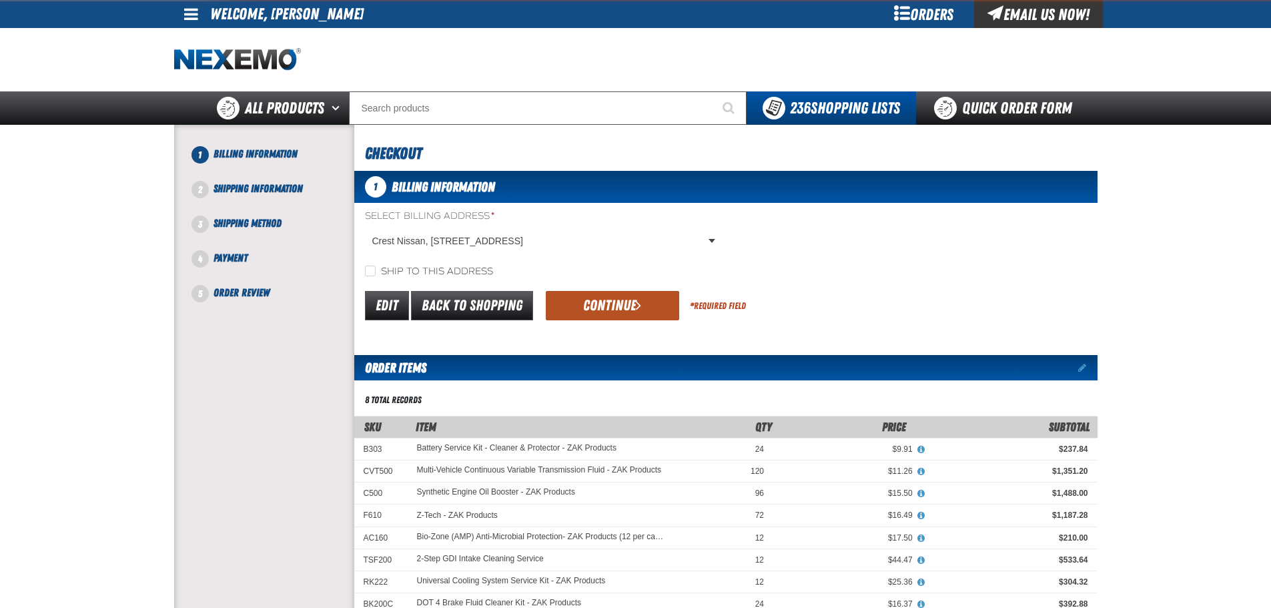
click at [626, 302] on button "Continue" at bounding box center [612, 305] width 133 height 29
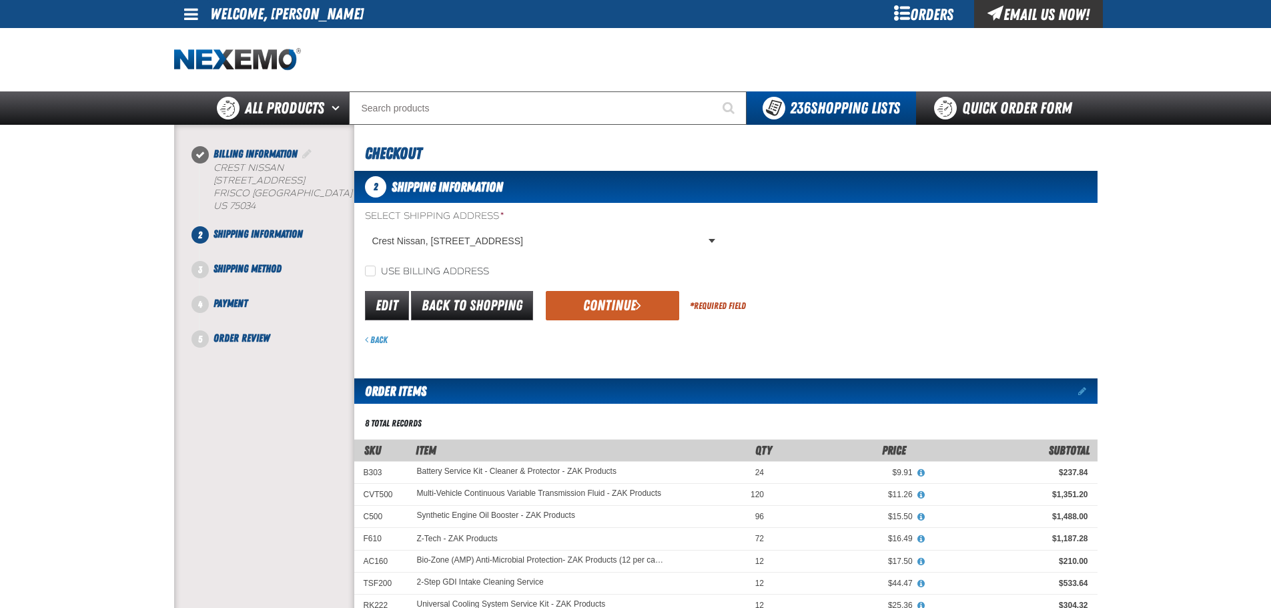
click at [596, 304] on button "Continue" at bounding box center [612, 305] width 133 height 29
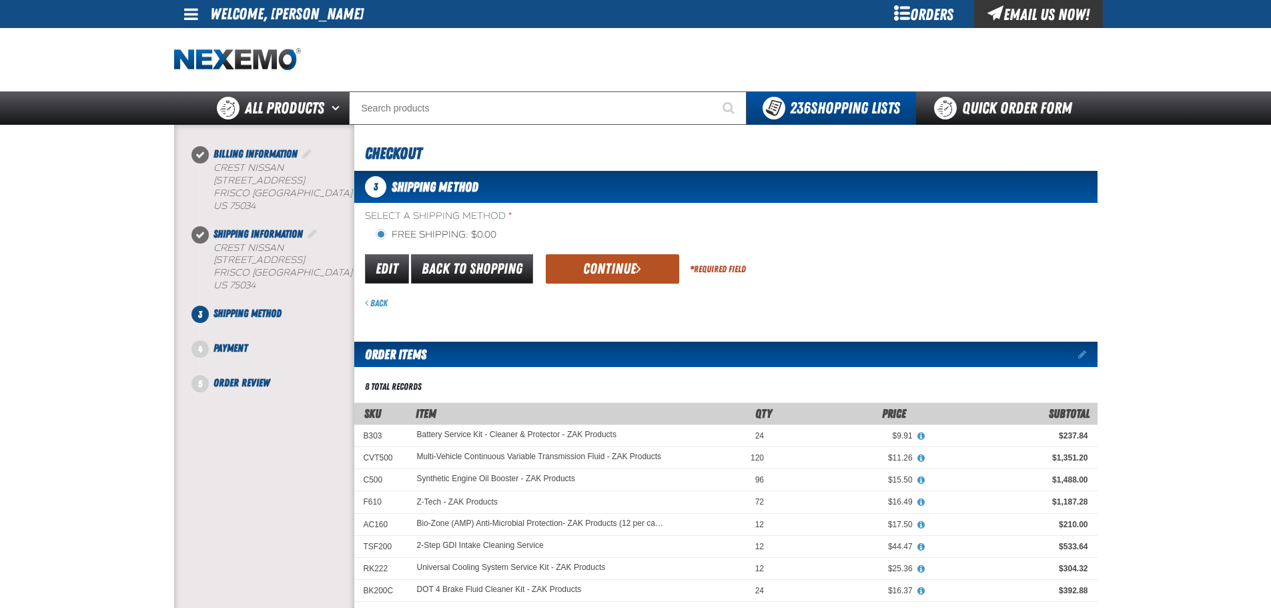
click at [624, 275] on button "Continue" at bounding box center [612, 268] width 133 height 29
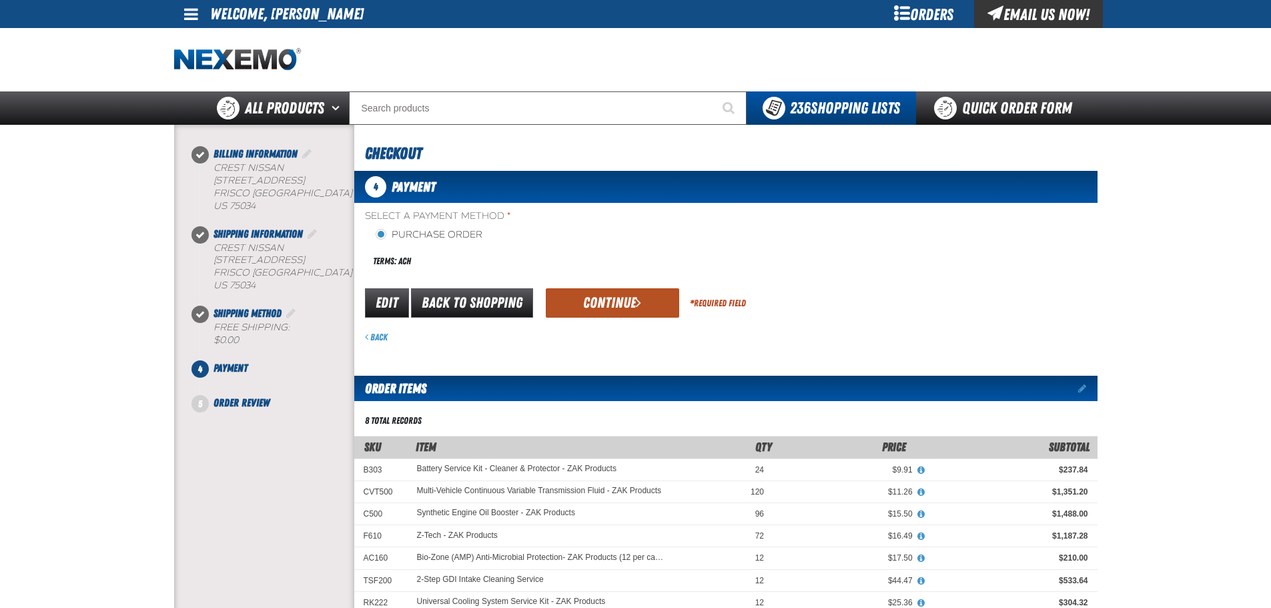
click at [611, 296] on button "Continue" at bounding box center [612, 302] width 133 height 29
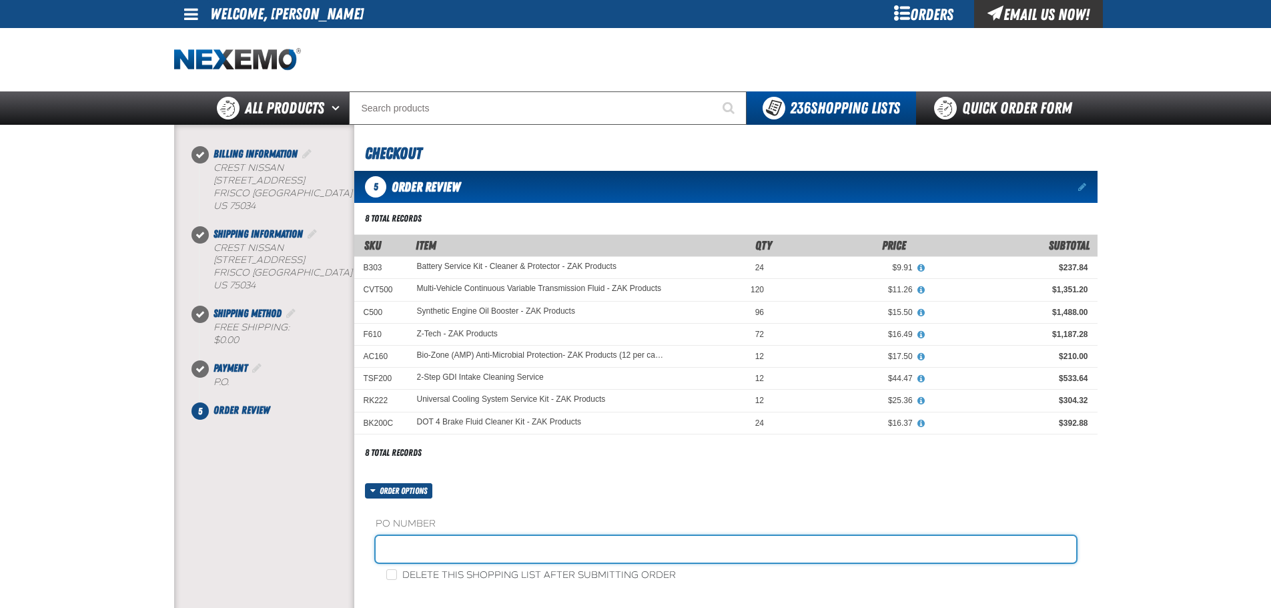
click at [444, 550] on input "text" at bounding box center [726, 549] width 700 height 27
type input "ZAK0925"
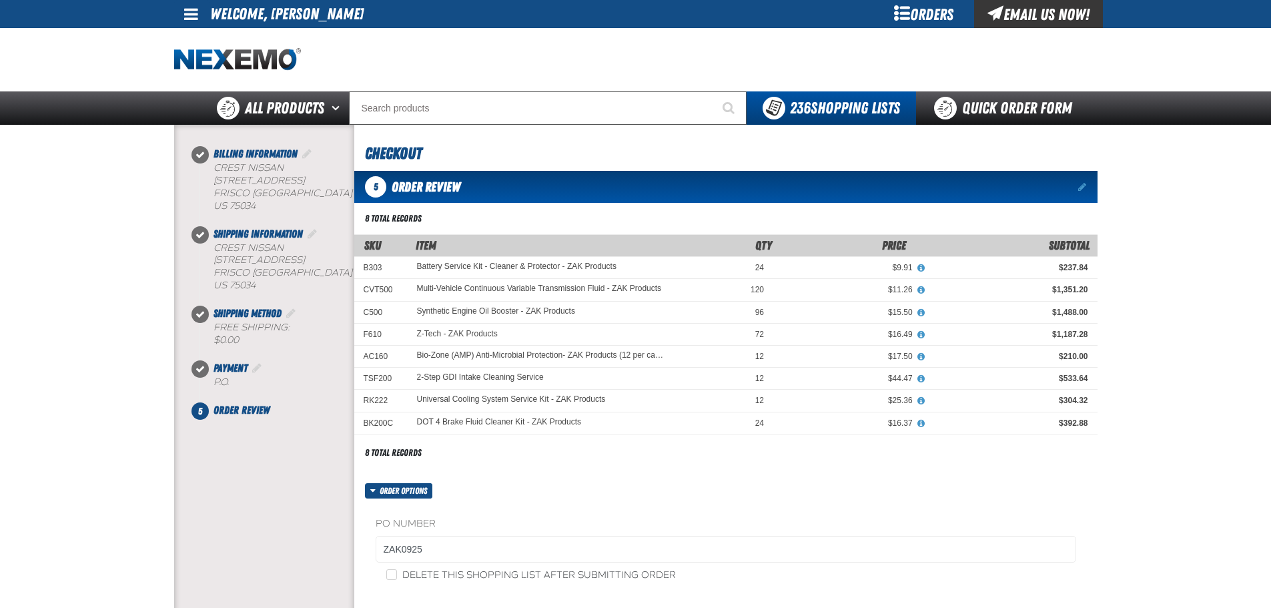
click at [600, 487] on div "Order options PO Number ZAK0925 Delete this shopping list after submitting order" at bounding box center [725, 541] width 743 height 117
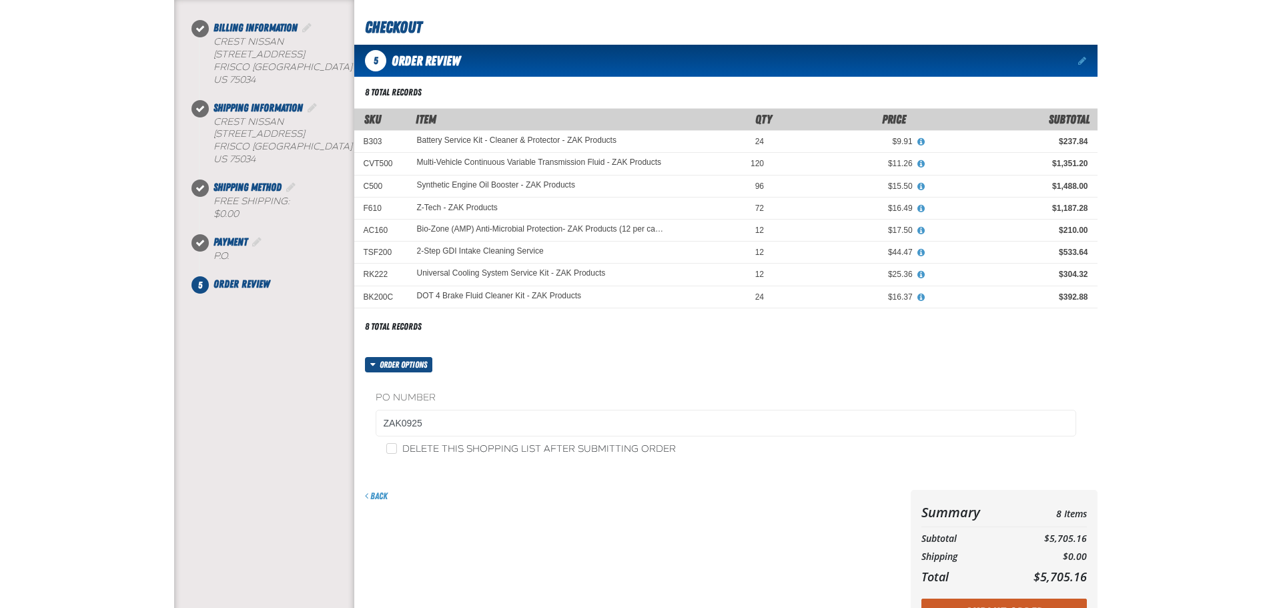
scroll to position [334, 0]
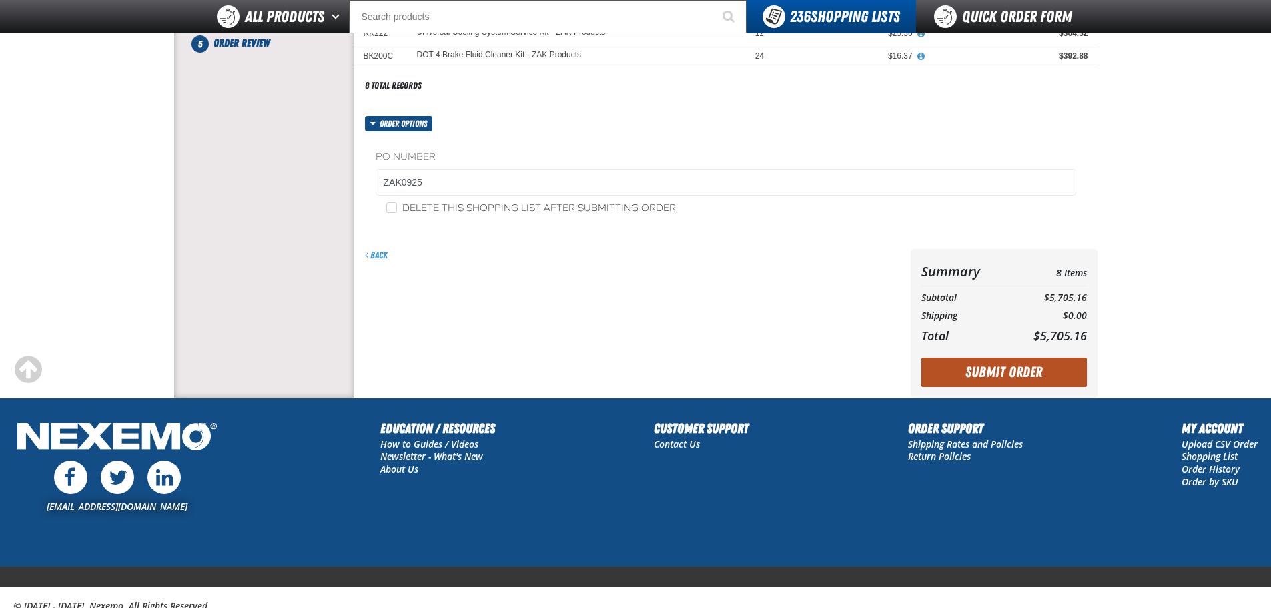
click at [968, 364] on button "Submit Order" at bounding box center [1003, 372] width 165 height 29
